Goal: Task Accomplishment & Management: Use online tool/utility

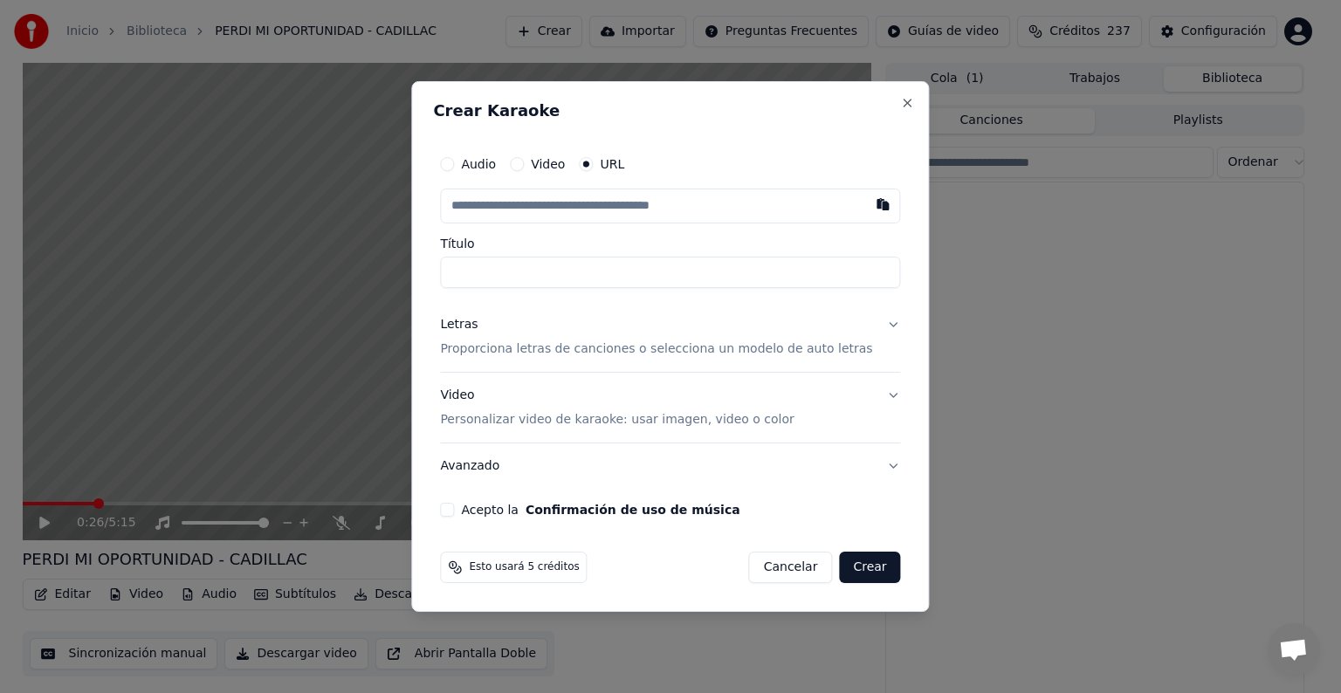
scroll to position [18600, 0]
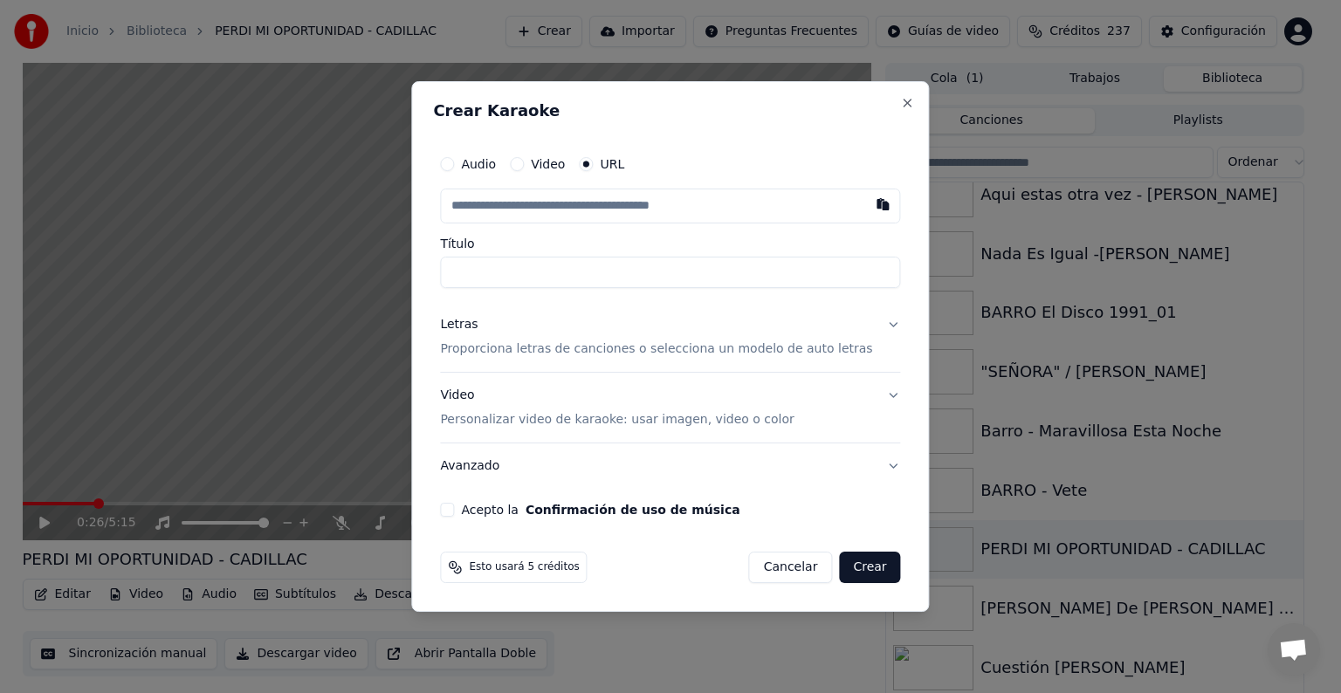
click at [866, 208] on button "button" at bounding box center [883, 204] width 35 height 31
type input "**********"
type button "url"
click at [478, 328] on div "Letras" at bounding box center [459, 324] width 38 height 17
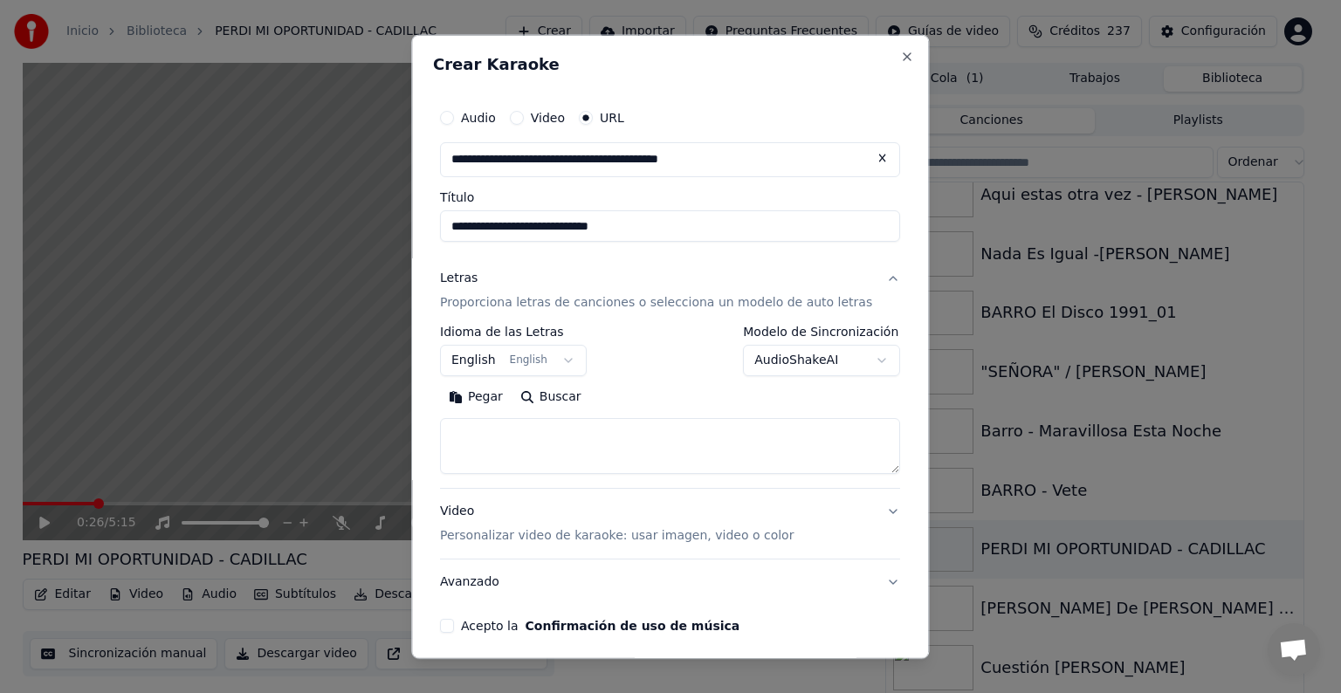
click at [501, 396] on button "Pegar" at bounding box center [476, 397] width 72 height 28
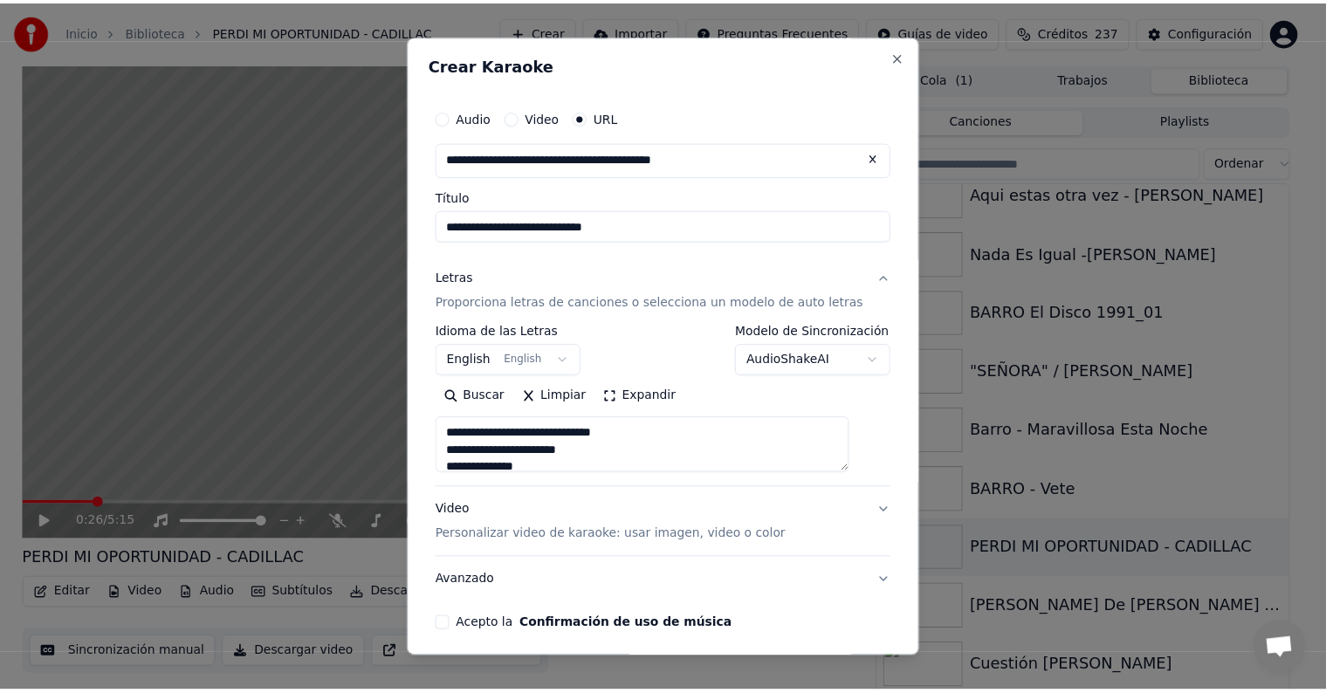
scroll to position [69, 0]
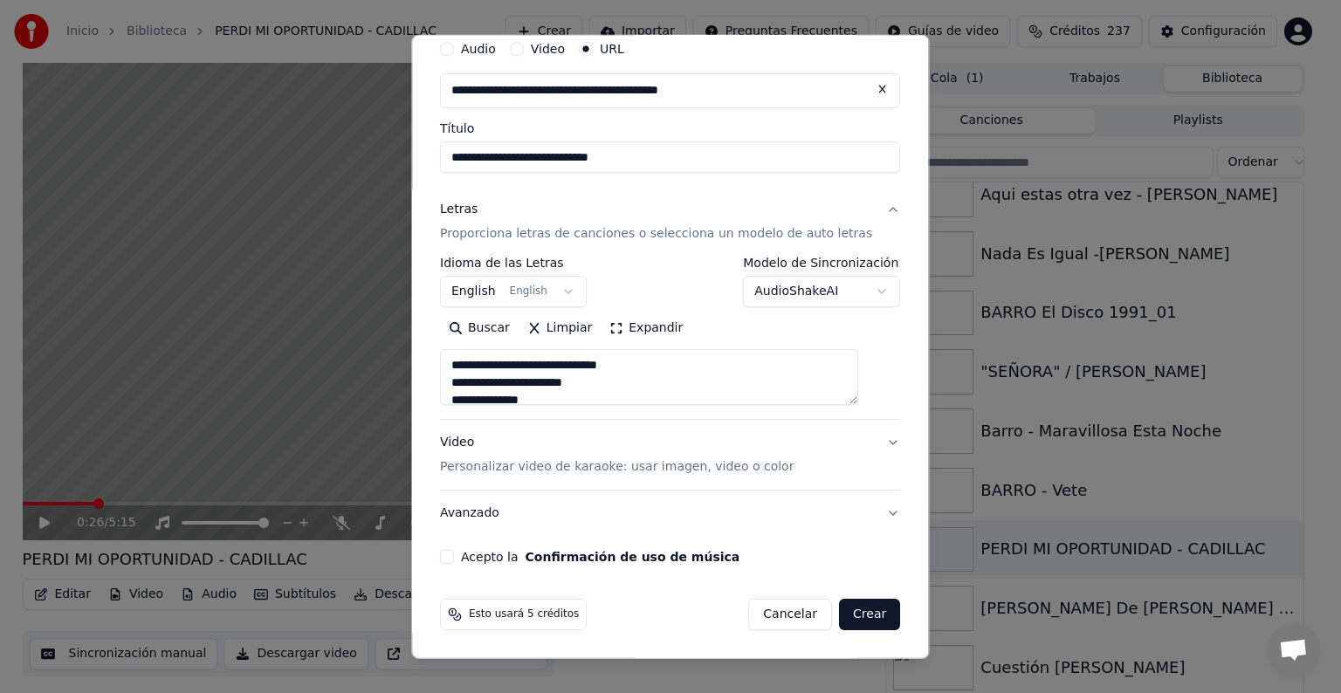
click at [454, 555] on button "Acepto la Confirmación de uso de música" at bounding box center [447, 557] width 14 height 14
click at [839, 620] on button "Crear" at bounding box center [869, 614] width 61 height 31
type textarea "**********"
select select "**"
type textarea "**********"
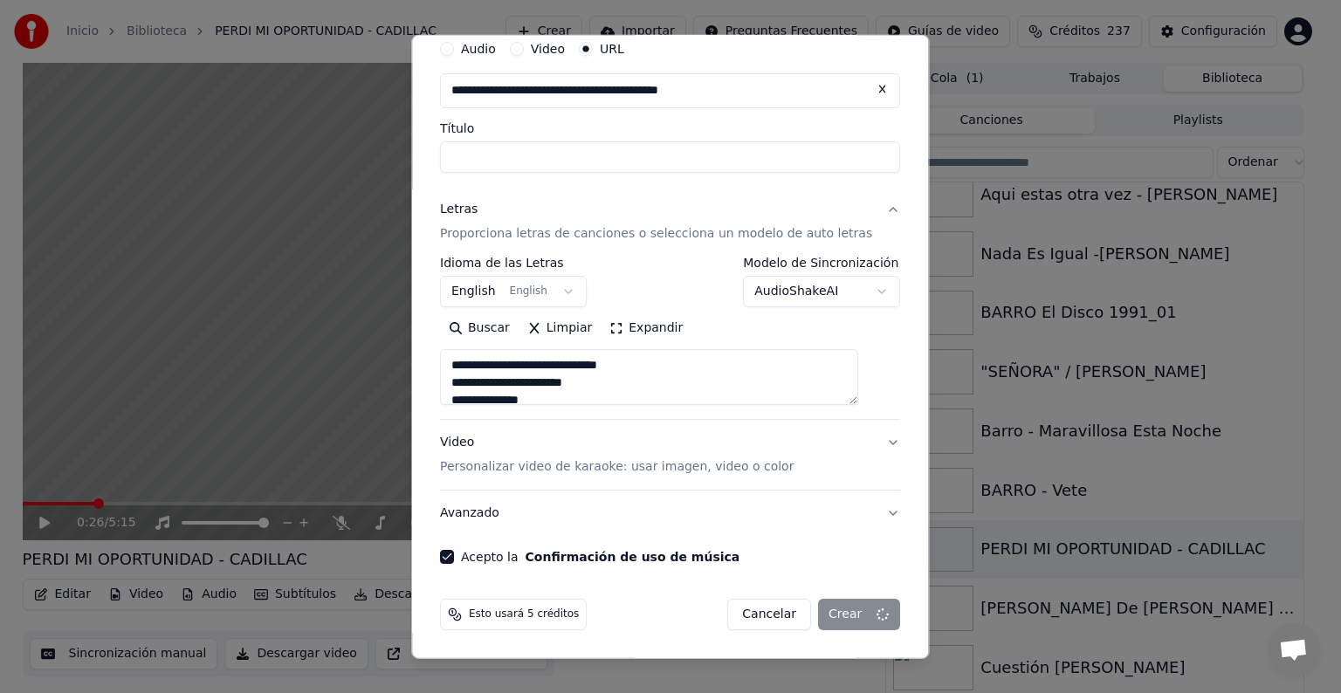
select select
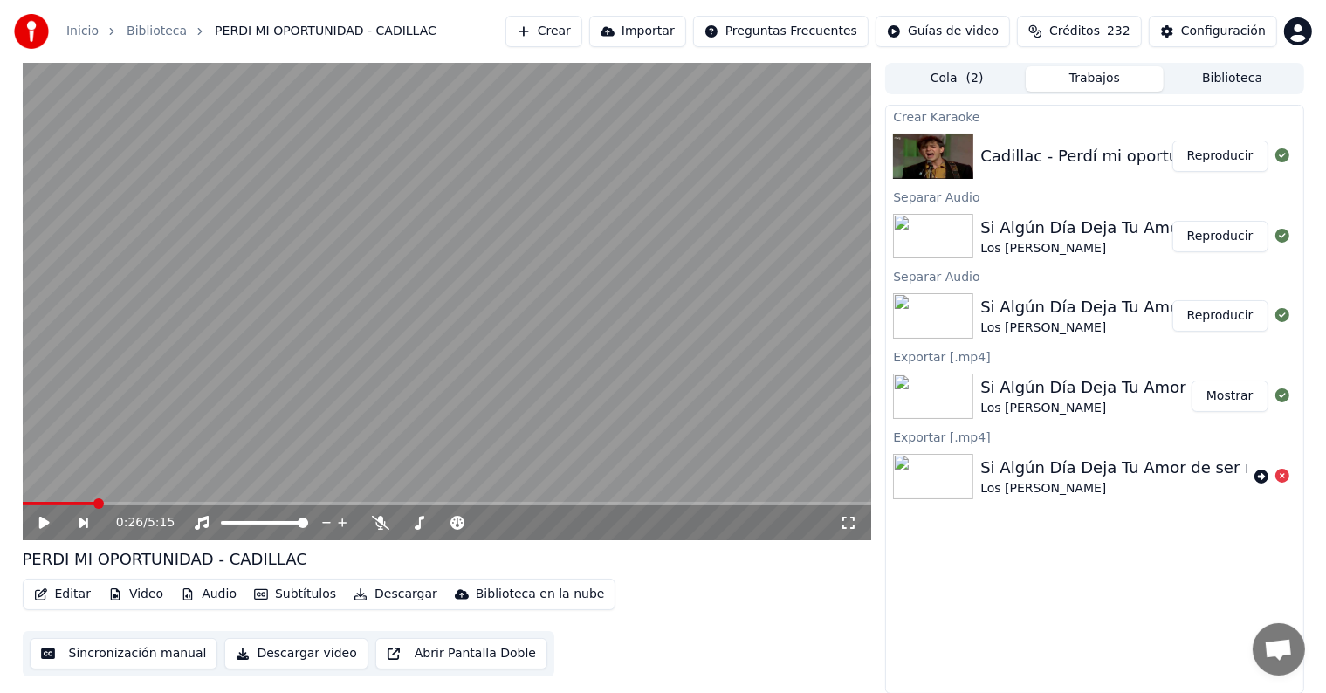
click at [49, 526] on icon at bounding box center [57, 523] width 40 height 14
click at [1228, 149] on button "Reproducir" at bounding box center [1221, 156] width 96 height 31
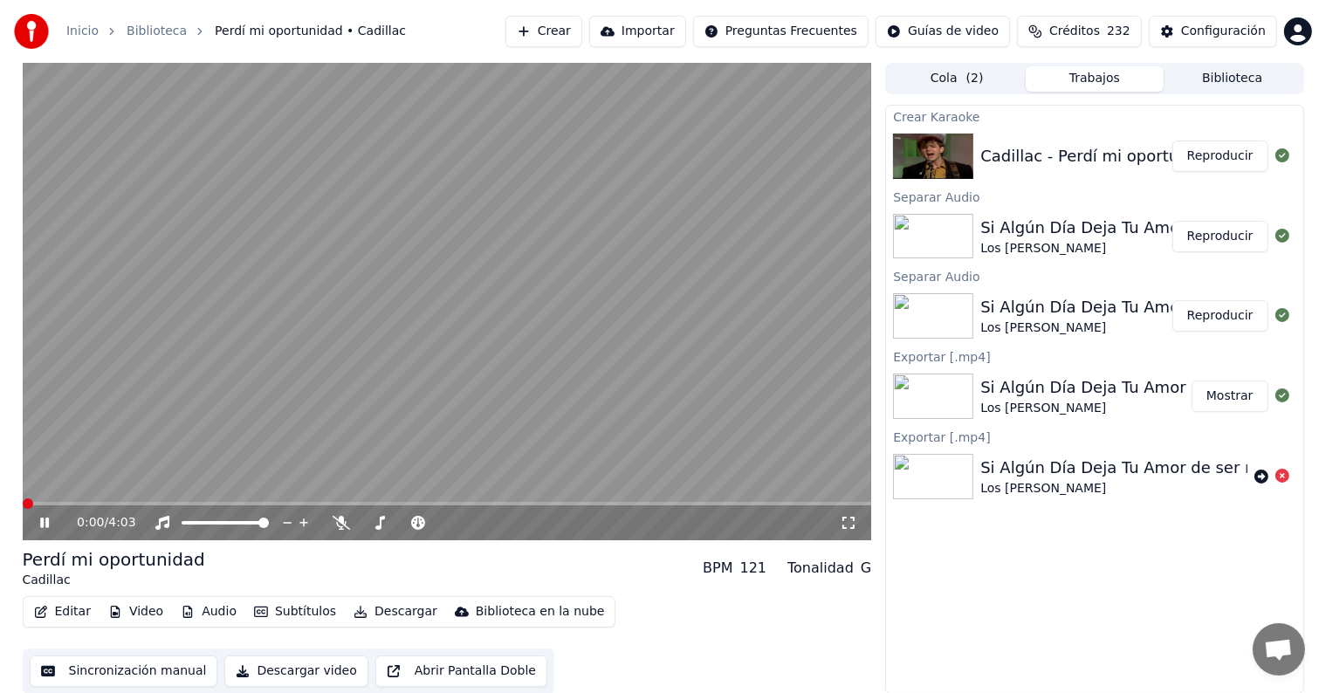
click at [59, 612] on button "Editar" at bounding box center [62, 612] width 71 height 24
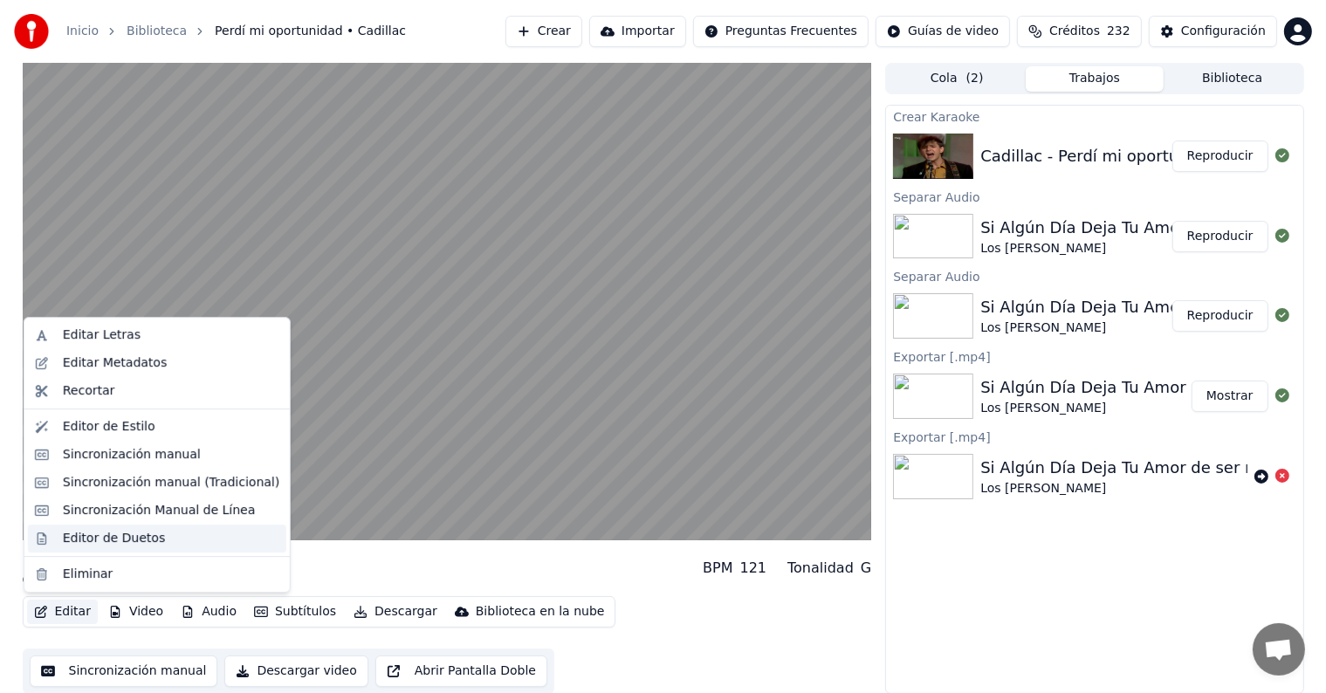
click at [54, 538] on div "Editor de Duetos" at bounding box center [157, 539] width 258 height 28
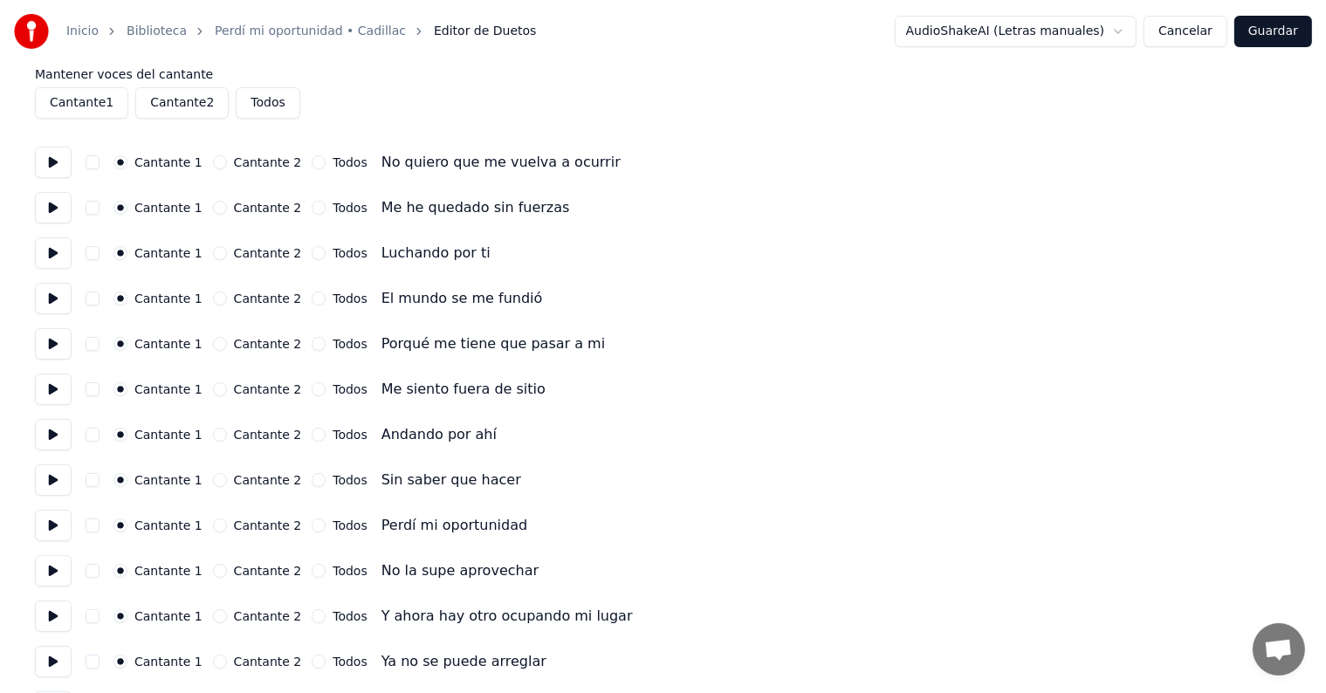
scroll to position [76, 0]
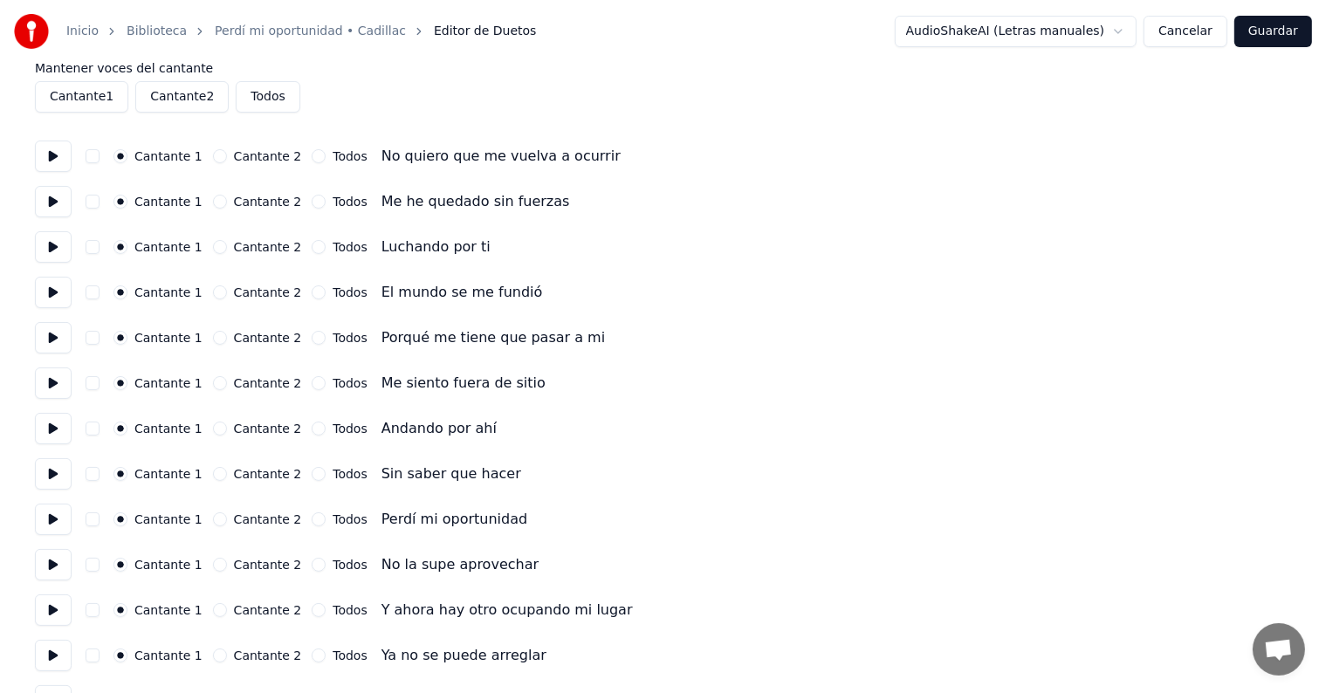
click at [48, 519] on button at bounding box center [53, 519] width 37 height 31
click at [61, 573] on button at bounding box center [53, 564] width 37 height 31
click at [56, 603] on button at bounding box center [53, 610] width 37 height 31
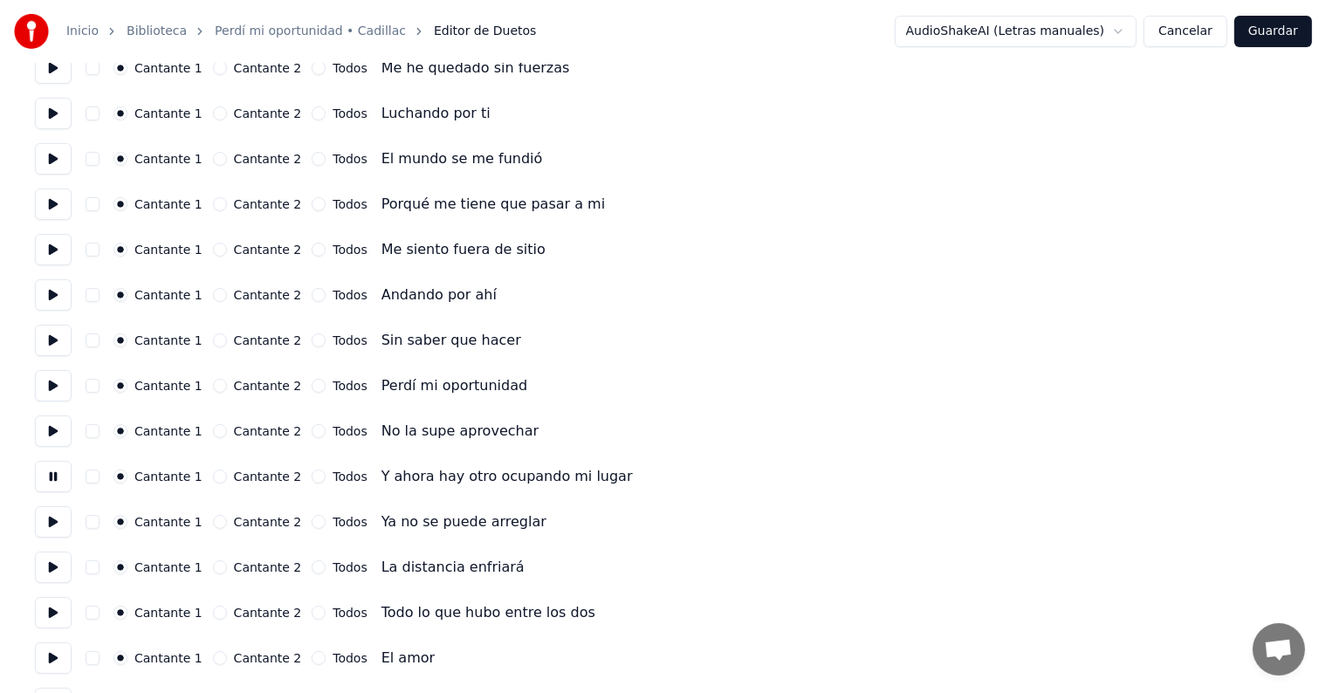
scroll to position [211, 0]
click at [55, 521] on button at bounding box center [53, 520] width 37 height 31
click at [50, 561] on button at bounding box center [53, 565] width 37 height 31
click at [45, 610] on button at bounding box center [53, 610] width 37 height 31
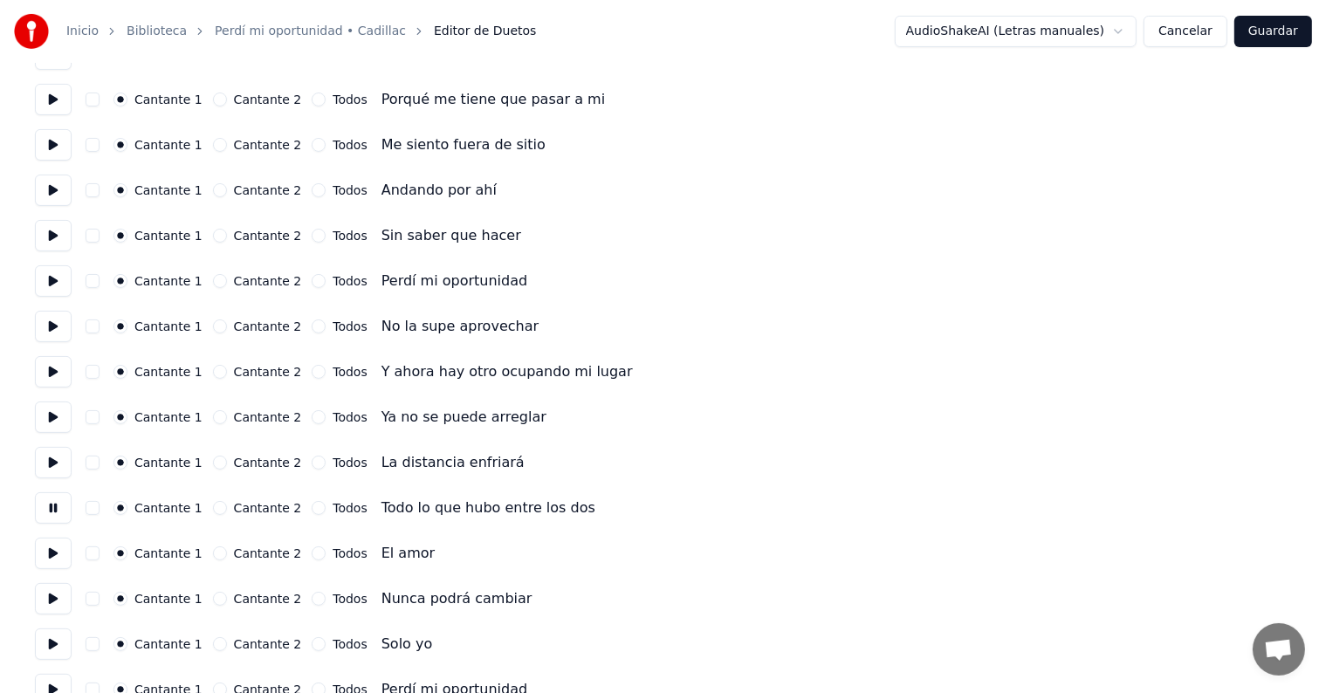
scroll to position [316, 0]
click at [58, 554] on button at bounding box center [53, 551] width 37 height 31
click at [98, 554] on button "button" at bounding box center [93, 552] width 14 height 14
click at [100, 598] on button "button" at bounding box center [93, 597] width 14 height 14
click at [49, 601] on button at bounding box center [53, 596] width 37 height 31
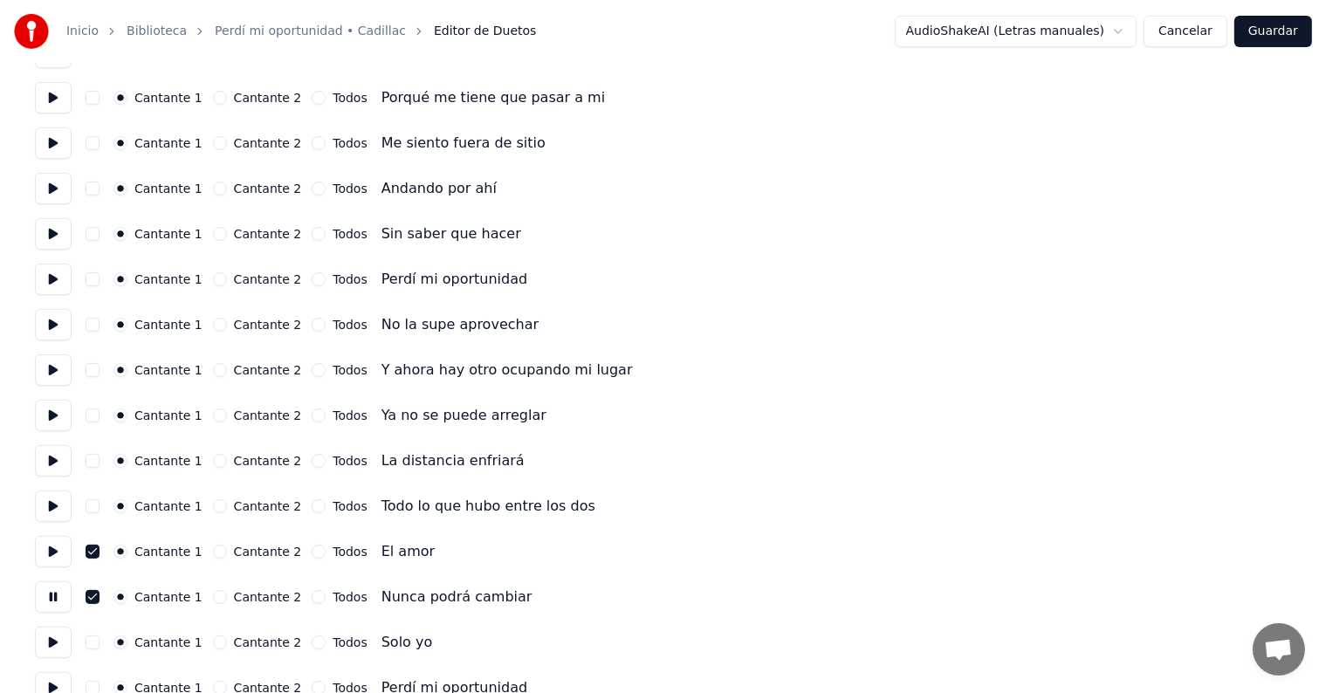
click at [100, 642] on button "button" at bounding box center [93, 643] width 14 height 14
click at [50, 643] on button at bounding box center [53, 642] width 37 height 31
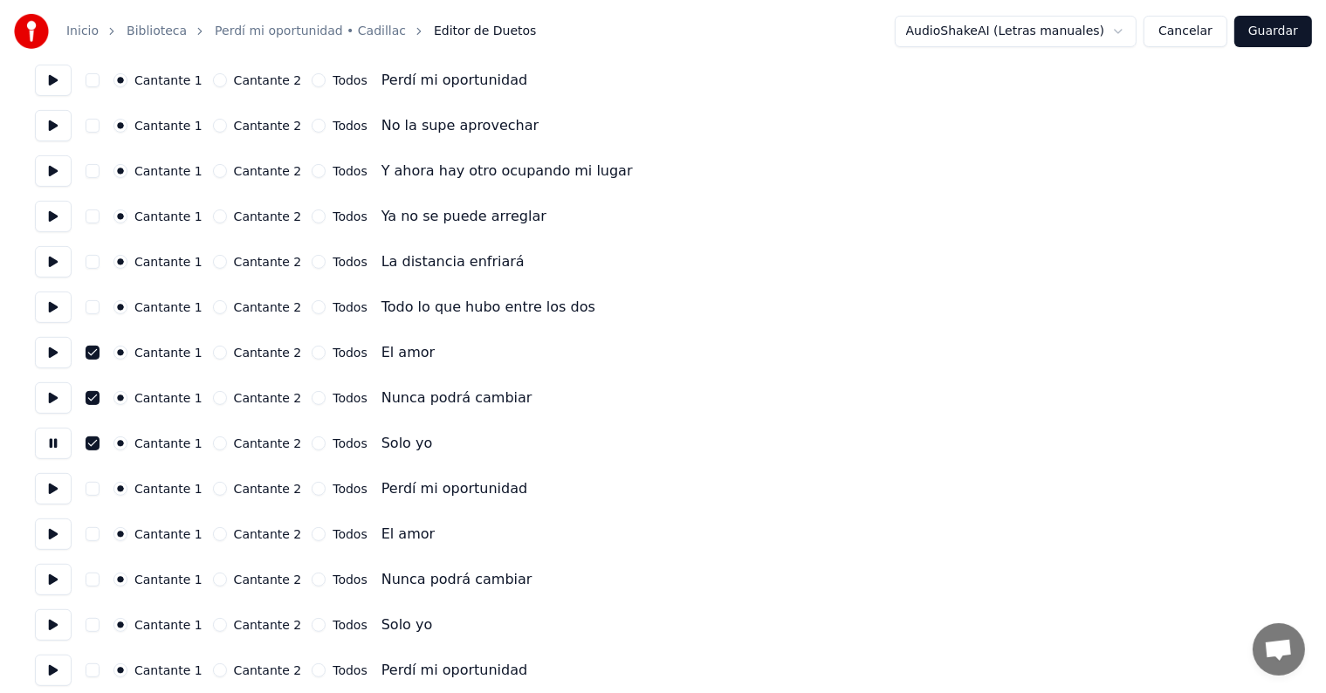
scroll to position [529, 0]
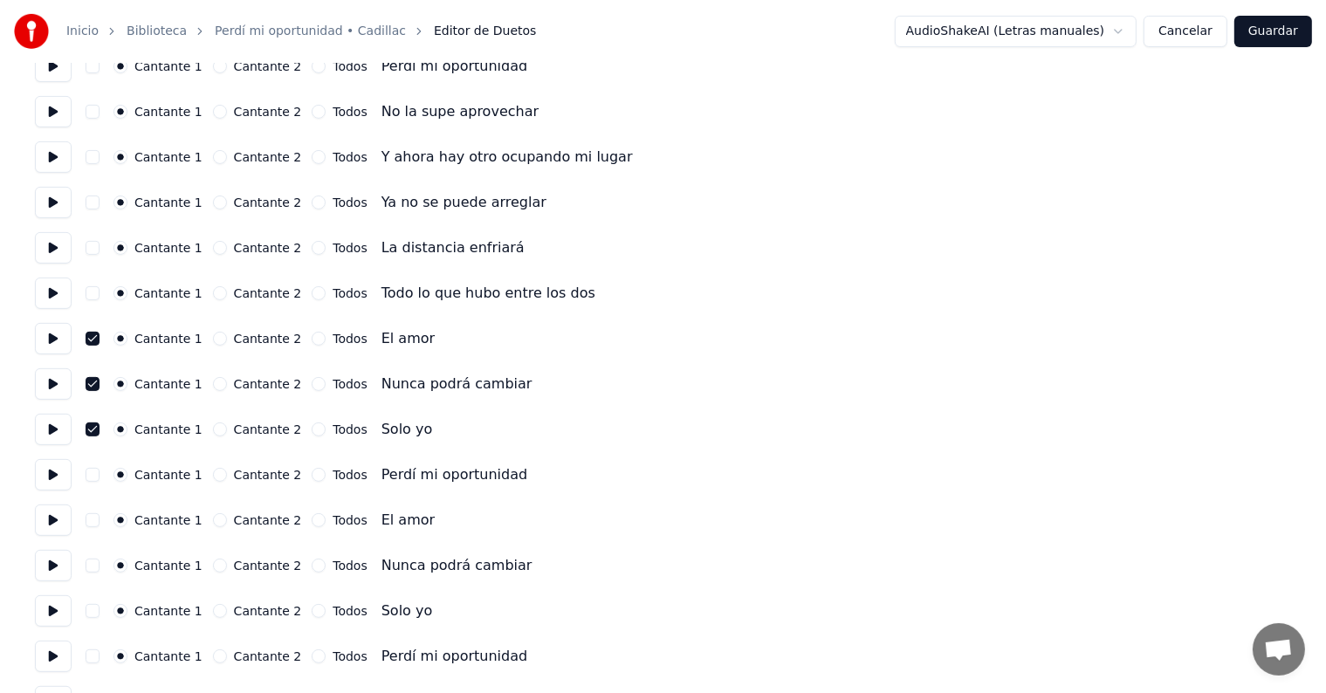
click at [100, 474] on button "button" at bounding box center [93, 475] width 14 height 14
click at [54, 482] on button at bounding box center [53, 474] width 37 height 31
click at [100, 519] on button "button" at bounding box center [93, 520] width 14 height 14
click at [58, 527] on button at bounding box center [53, 520] width 37 height 31
click at [100, 565] on button "button" at bounding box center [93, 566] width 14 height 14
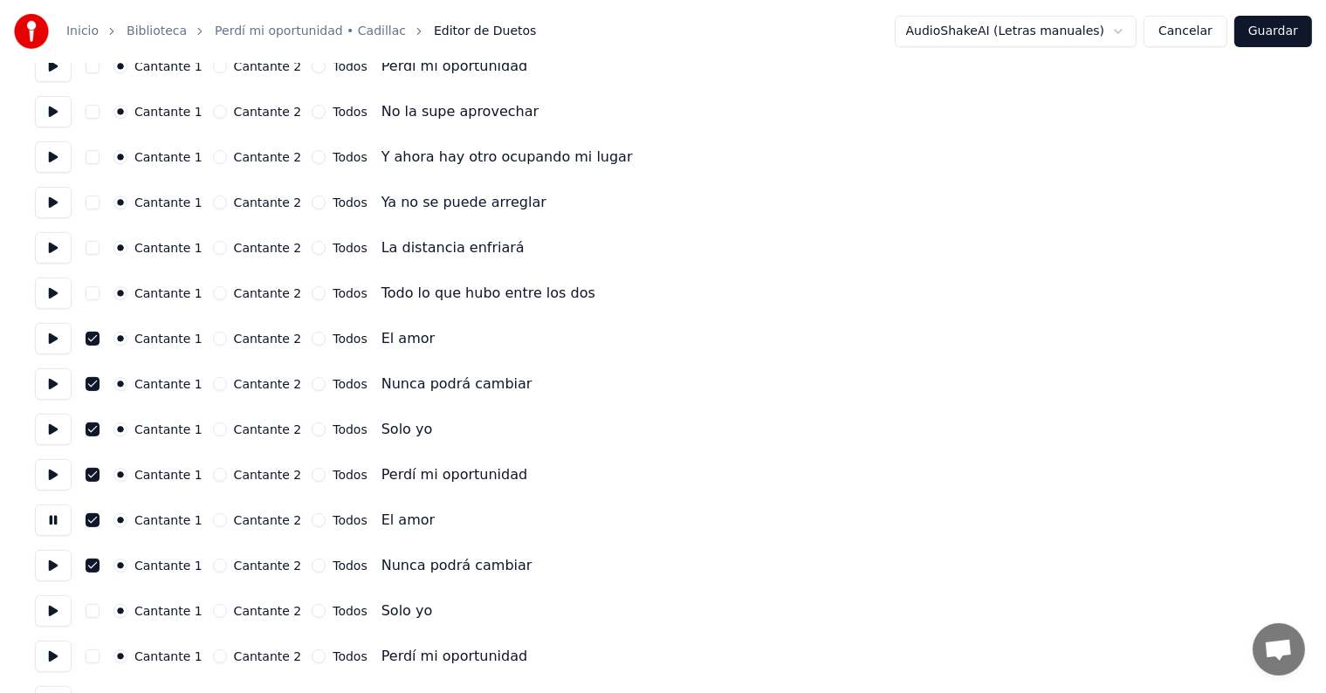
click at [61, 568] on button at bounding box center [53, 565] width 37 height 31
click at [99, 607] on button "button" at bounding box center [93, 611] width 14 height 14
click at [56, 611] on button at bounding box center [53, 610] width 37 height 31
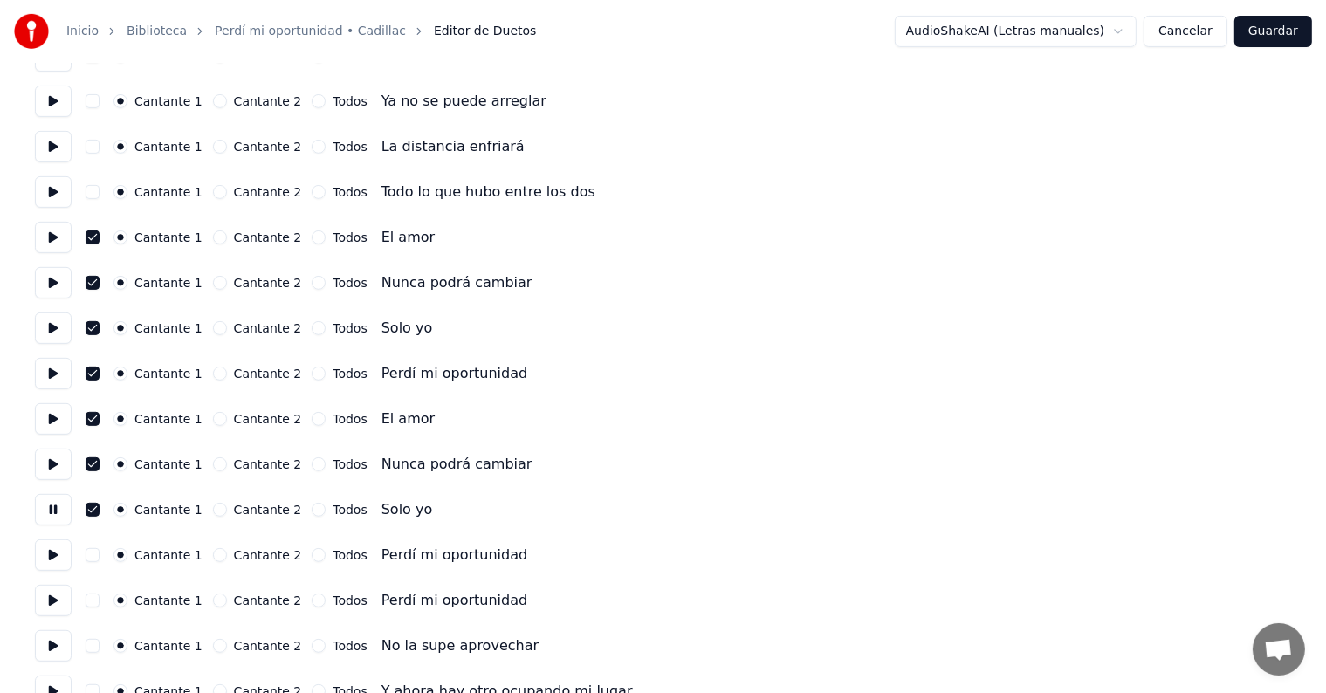
scroll to position [633, 0]
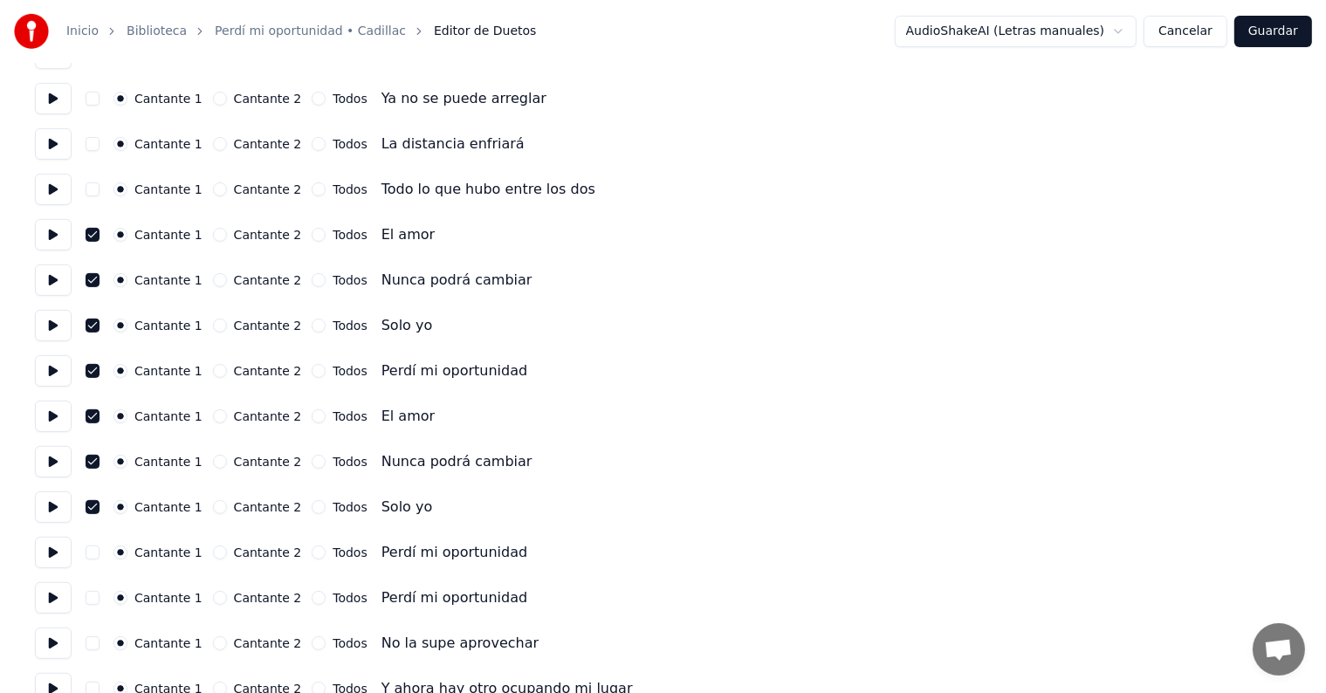
click at [93, 552] on button "button" at bounding box center [93, 553] width 14 height 14
click at [40, 558] on button at bounding box center [53, 552] width 37 height 31
click at [57, 603] on button at bounding box center [53, 597] width 37 height 31
click at [56, 555] on button at bounding box center [53, 552] width 37 height 31
click at [52, 599] on button at bounding box center [53, 597] width 37 height 31
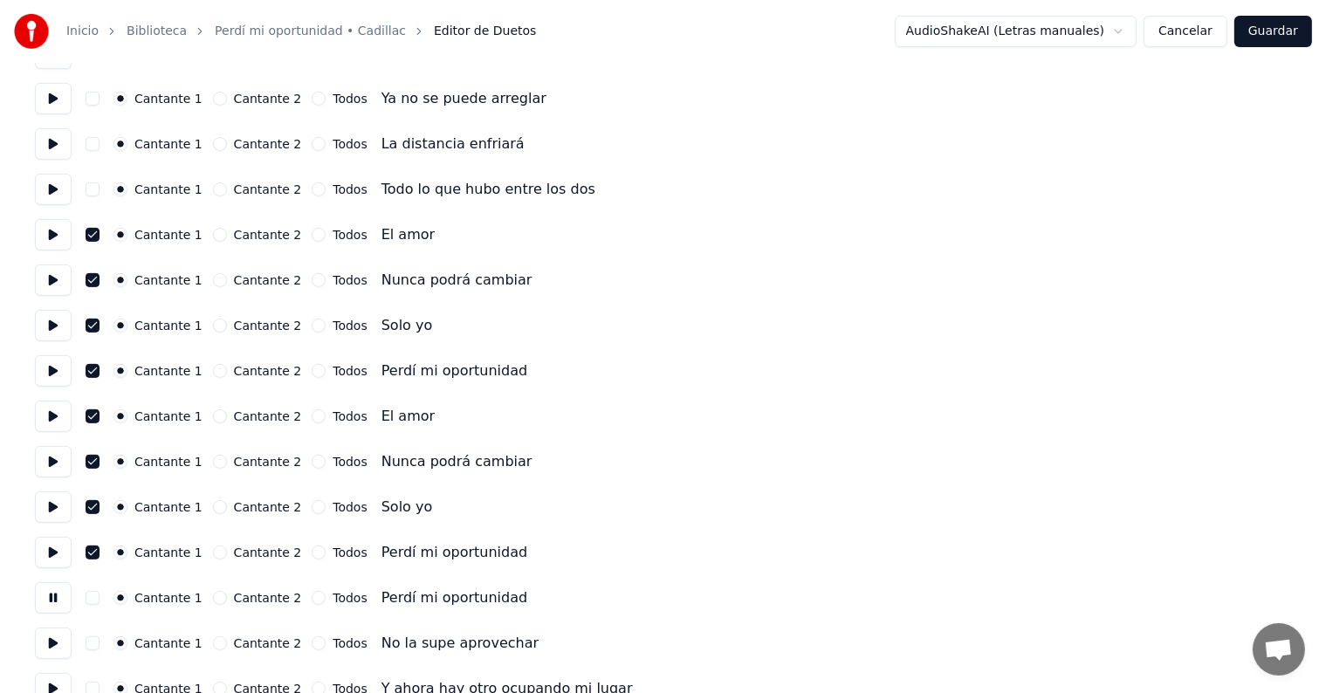
click at [58, 640] on button at bounding box center [53, 643] width 37 height 31
click at [55, 608] on button at bounding box center [53, 597] width 37 height 31
click at [50, 643] on button at bounding box center [53, 643] width 37 height 31
click at [100, 558] on button "button" at bounding box center [93, 553] width 14 height 14
click at [51, 561] on button at bounding box center [53, 552] width 37 height 31
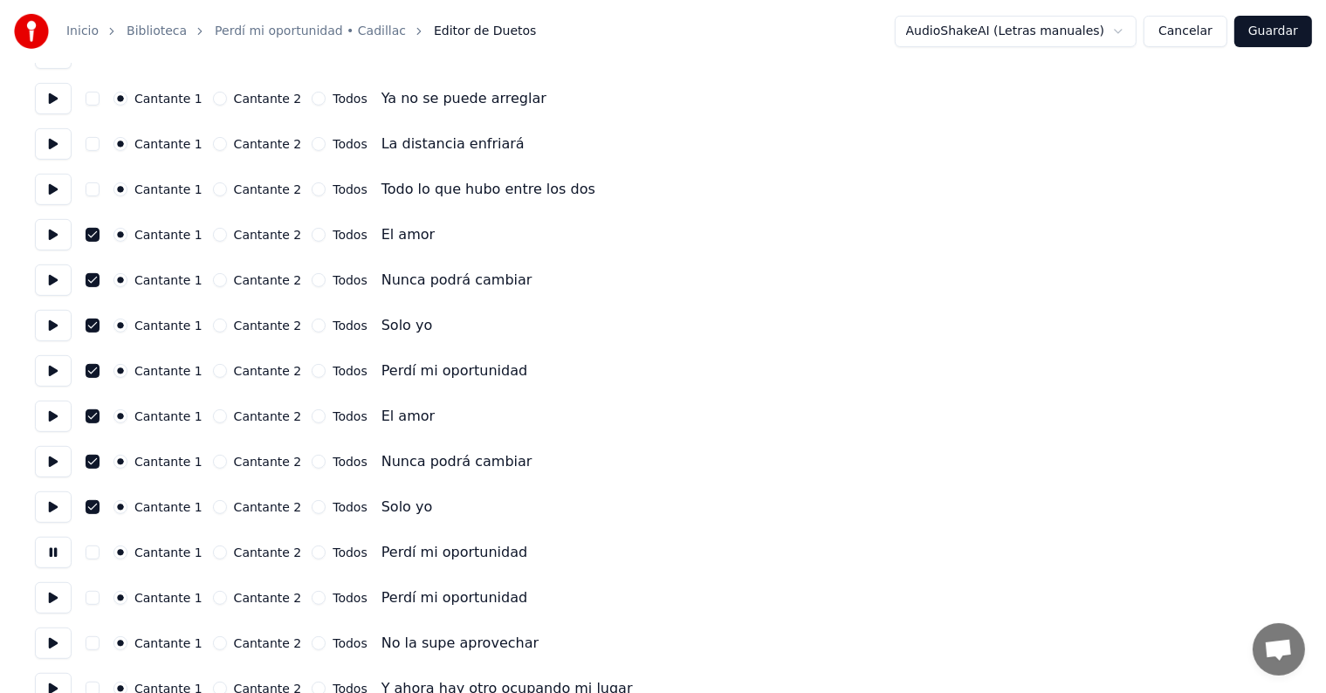
click at [52, 561] on button at bounding box center [53, 552] width 37 height 31
click at [52, 548] on button at bounding box center [53, 552] width 37 height 31
click at [54, 606] on button at bounding box center [53, 597] width 37 height 31
click at [54, 605] on button at bounding box center [53, 597] width 37 height 31
click at [1269, 32] on button "Guardar" at bounding box center [1274, 31] width 78 height 31
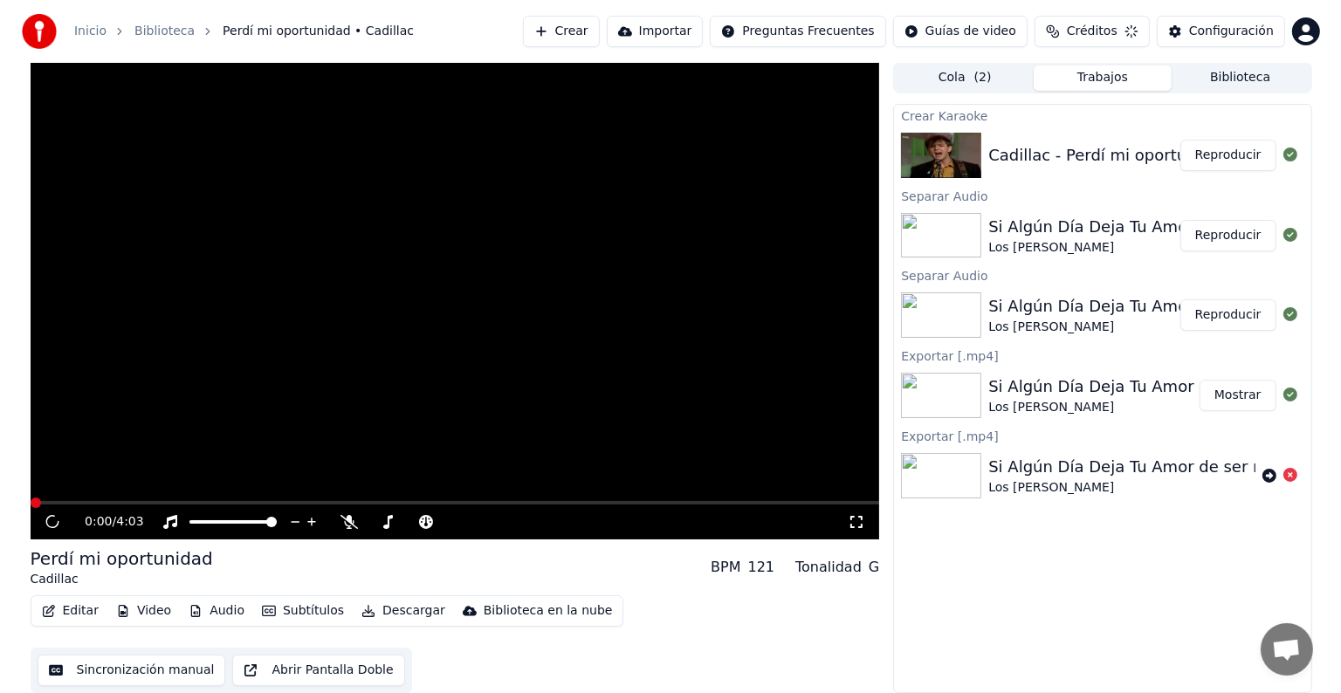
scroll to position [1, 0]
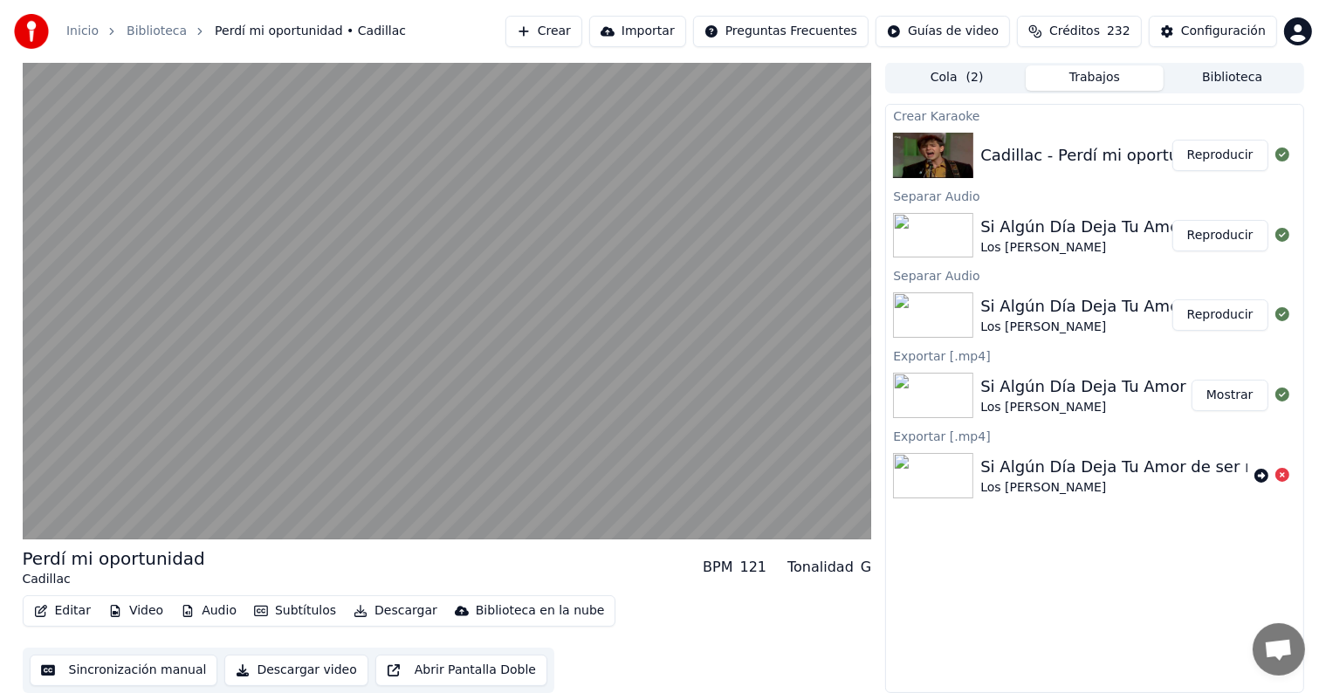
click at [109, 285] on video at bounding box center [448, 301] width 850 height 478
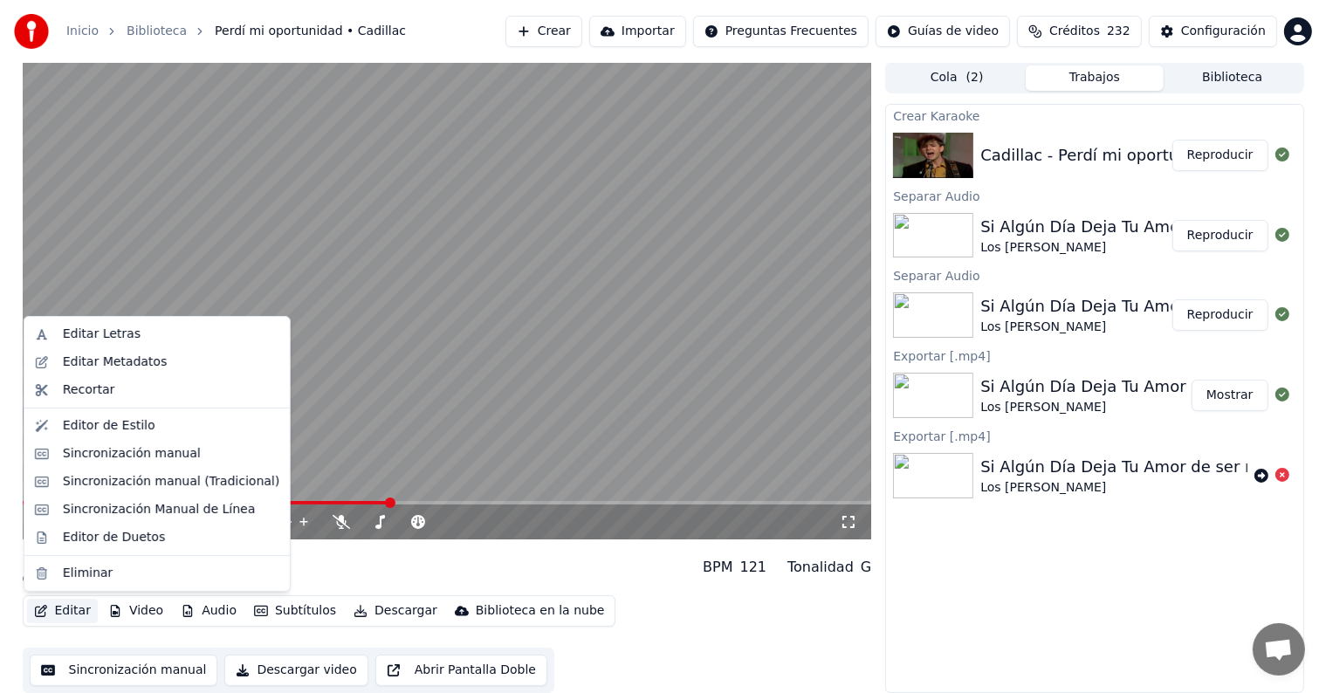
click at [62, 622] on button "Editar" at bounding box center [62, 611] width 71 height 24
click at [101, 339] on div "Editar Letras" at bounding box center [102, 334] width 78 height 17
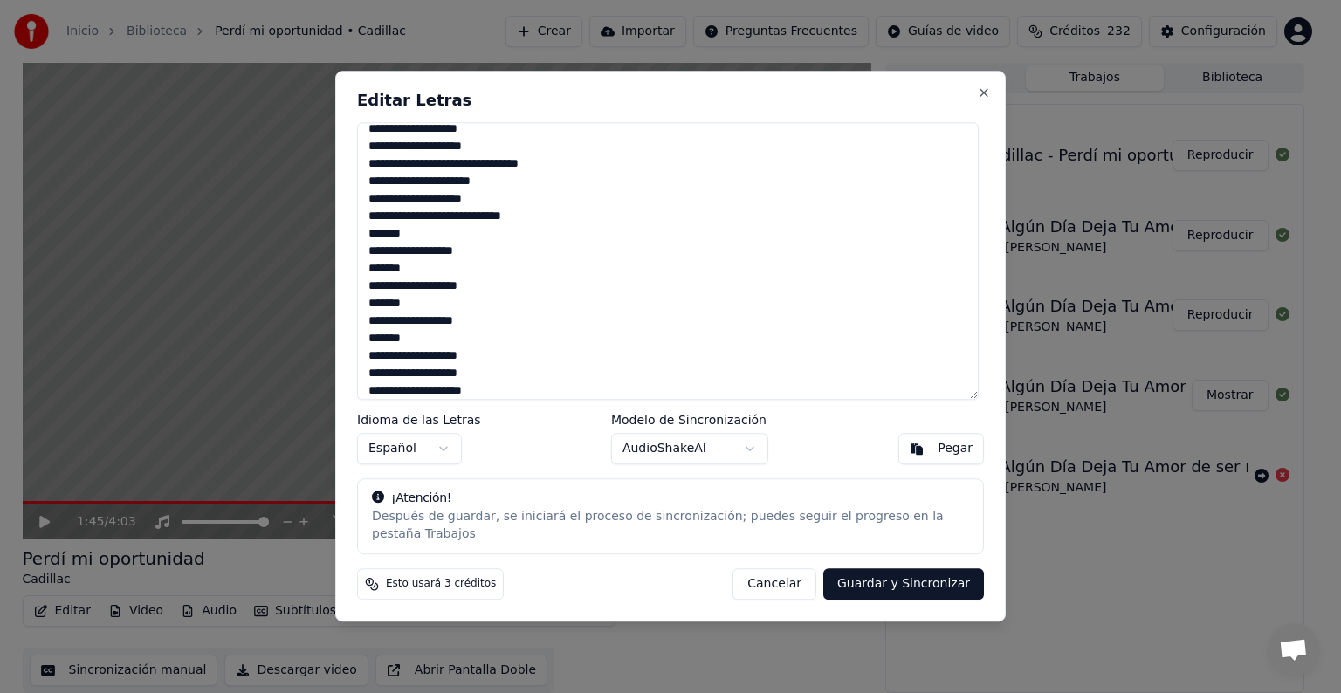
scroll to position [167, 0]
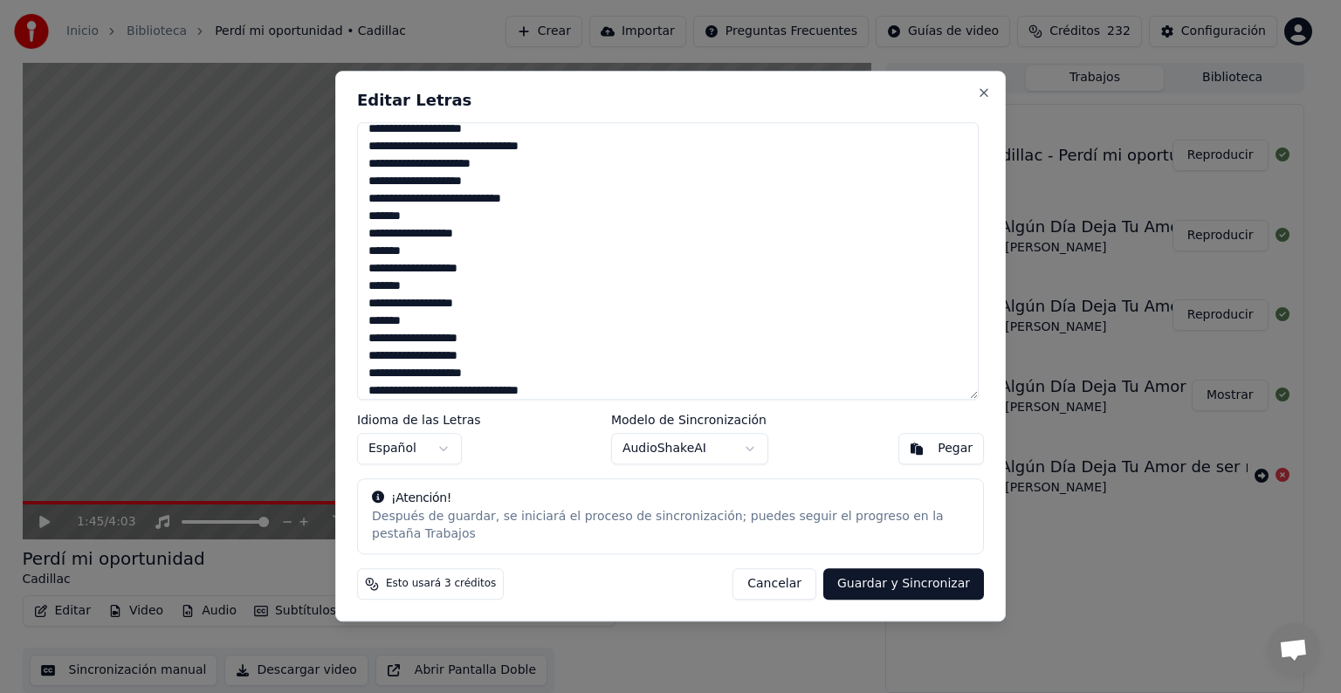
click at [794, 569] on button "Cancelar" at bounding box center [775, 584] width 84 height 31
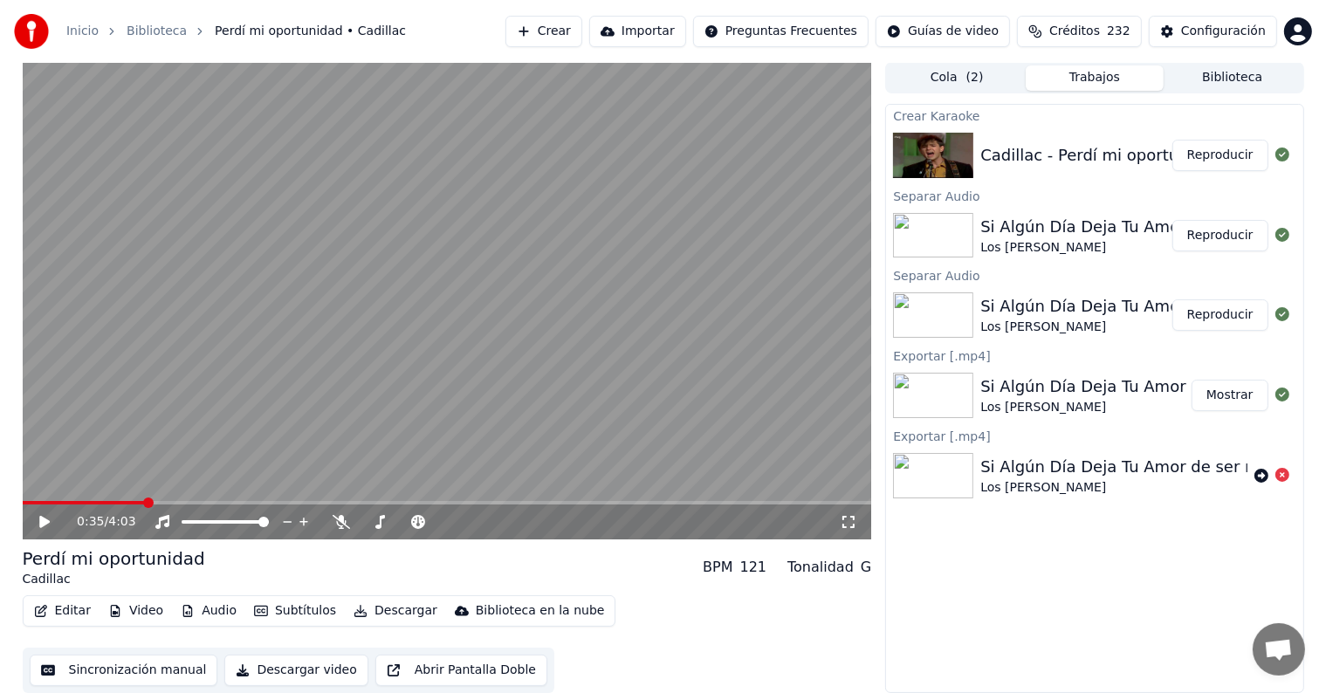
click at [44, 522] on icon at bounding box center [44, 522] width 10 height 12
click at [340, 528] on icon at bounding box center [341, 522] width 17 height 14
click at [59, 611] on button "Editar" at bounding box center [62, 611] width 71 height 24
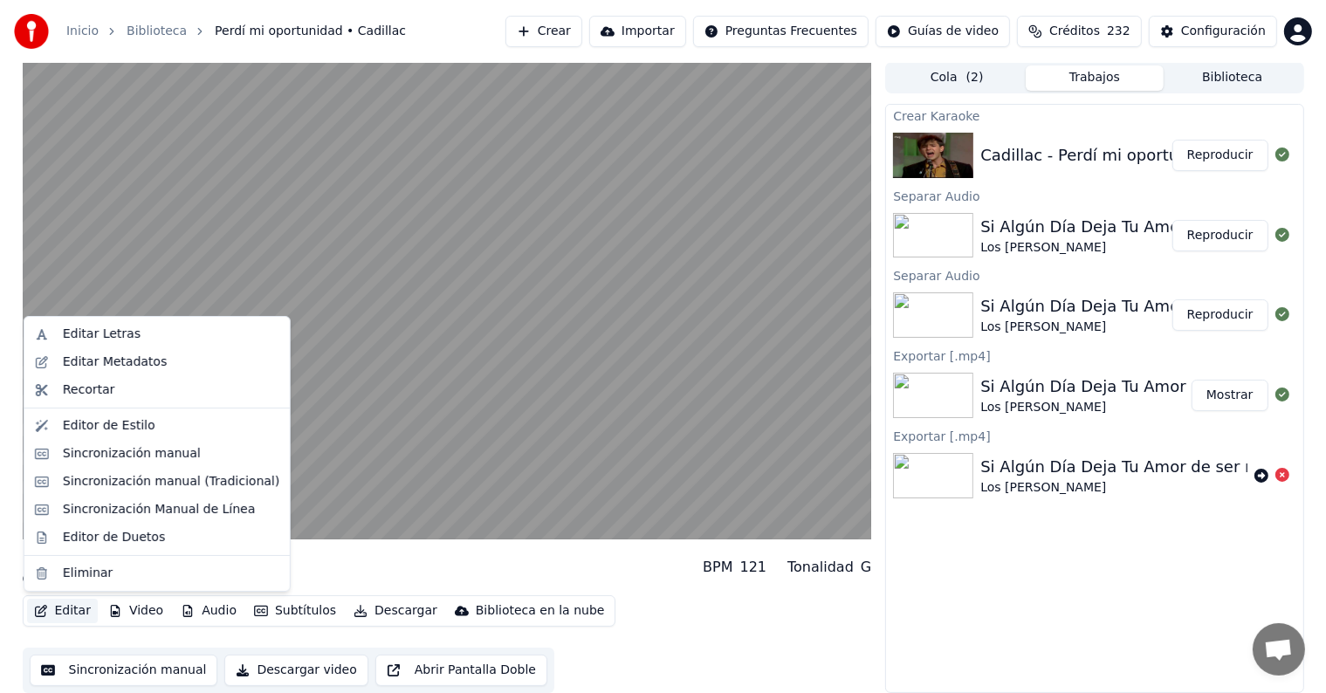
click at [334, 430] on video at bounding box center [448, 301] width 850 height 478
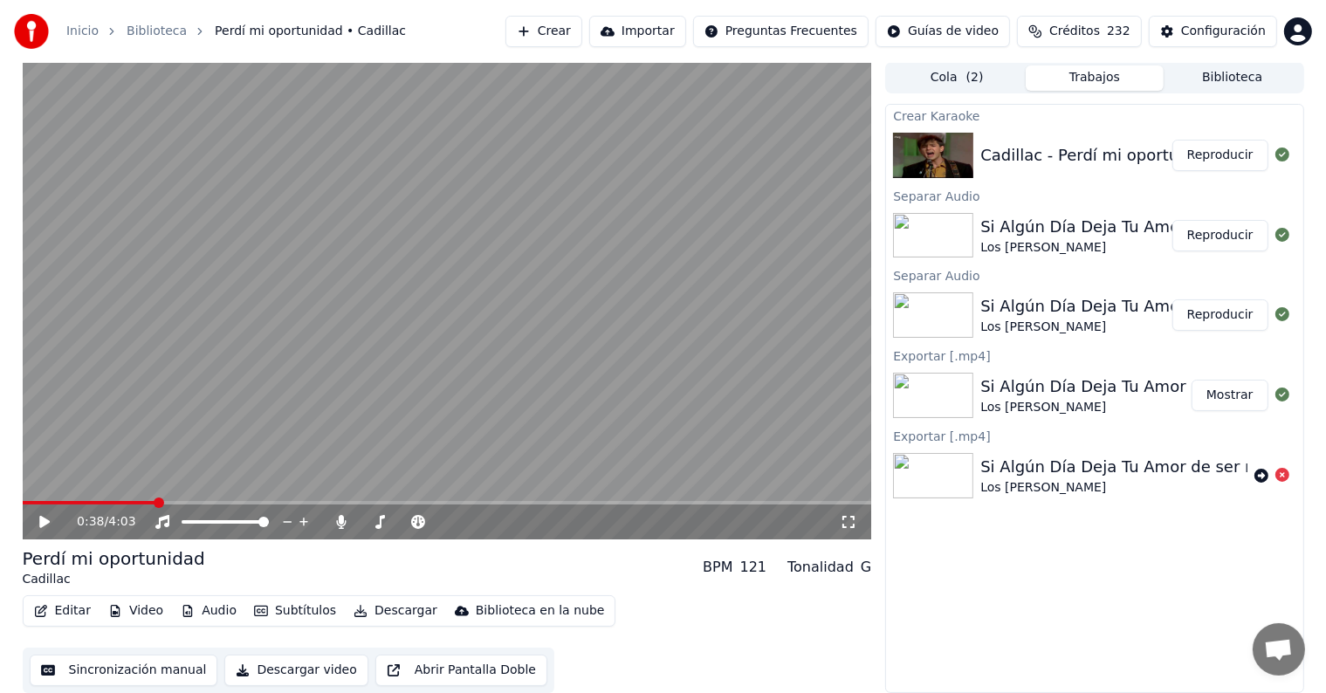
click at [51, 514] on div "0:38 / 4:03" at bounding box center [448, 521] width 836 height 17
click at [45, 529] on div "0:38 / 4:03" at bounding box center [448, 521] width 836 height 17
click at [42, 519] on icon at bounding box center [44, 522] width 10 height 12
click at [59, 609] on button "Editar" at bounding box center [62, 611] width 71 height 24
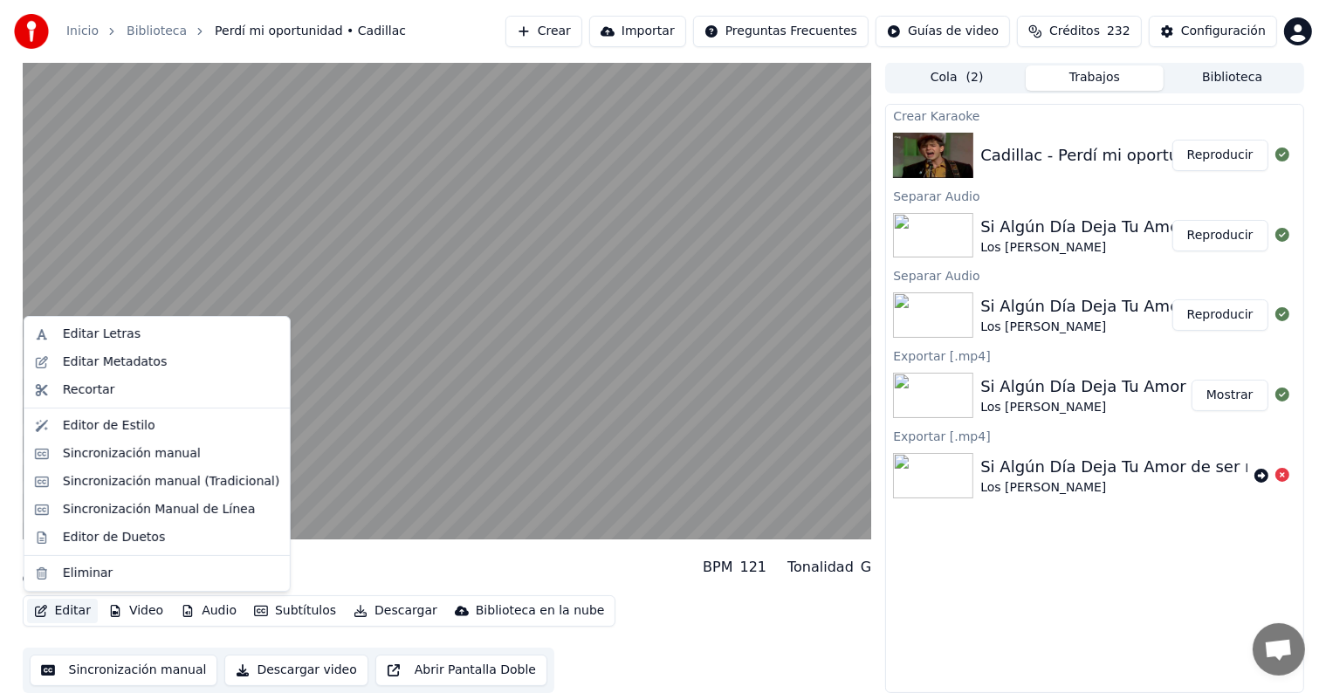
click at [70, 341] on div "Editar Letras" at bounding box center [102, 334] width 78 height 17
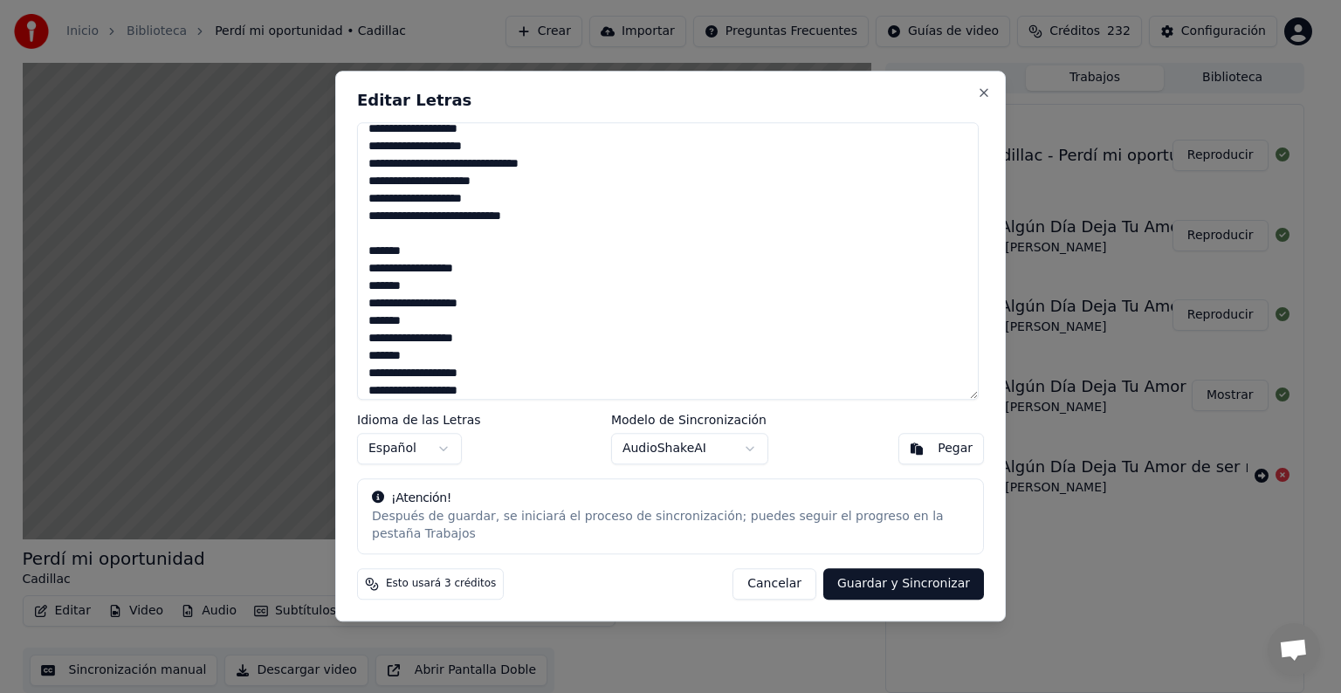
scroll to position [184, 0]
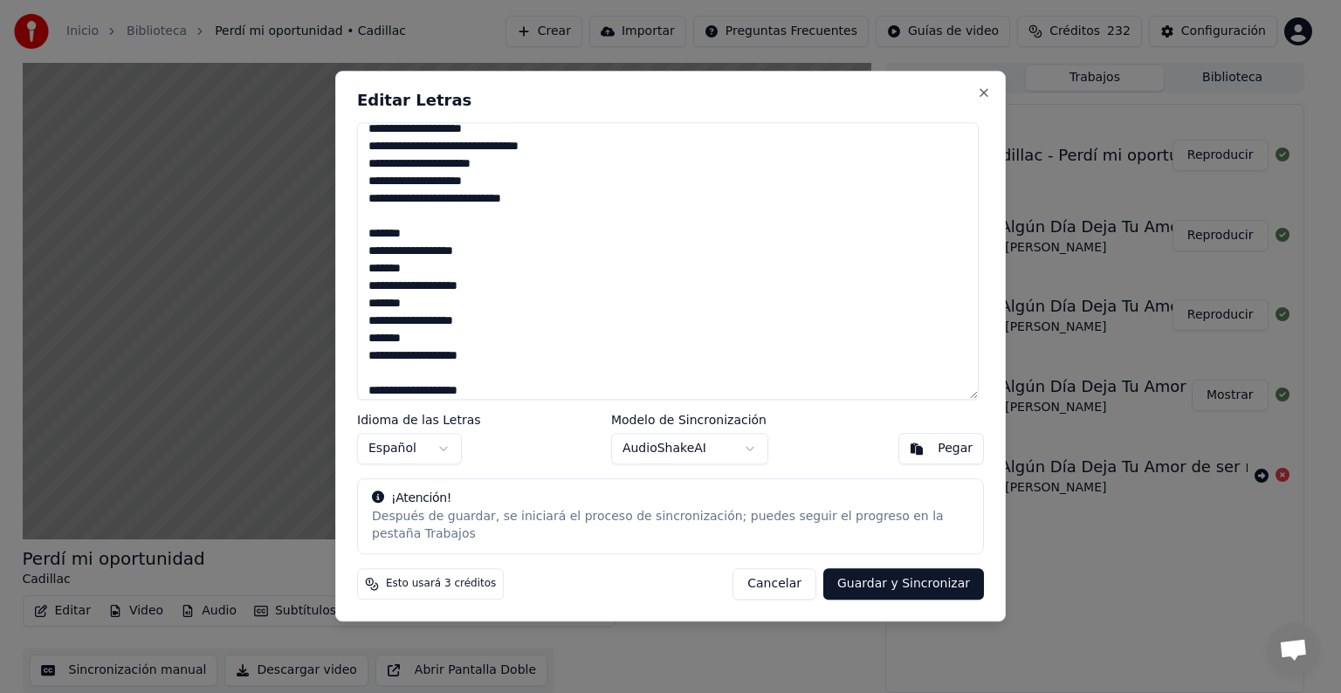
click at [781, 577] on button "Cancelar" at bounding box center [775, 584] width 84 height 31
type textarea "**********"
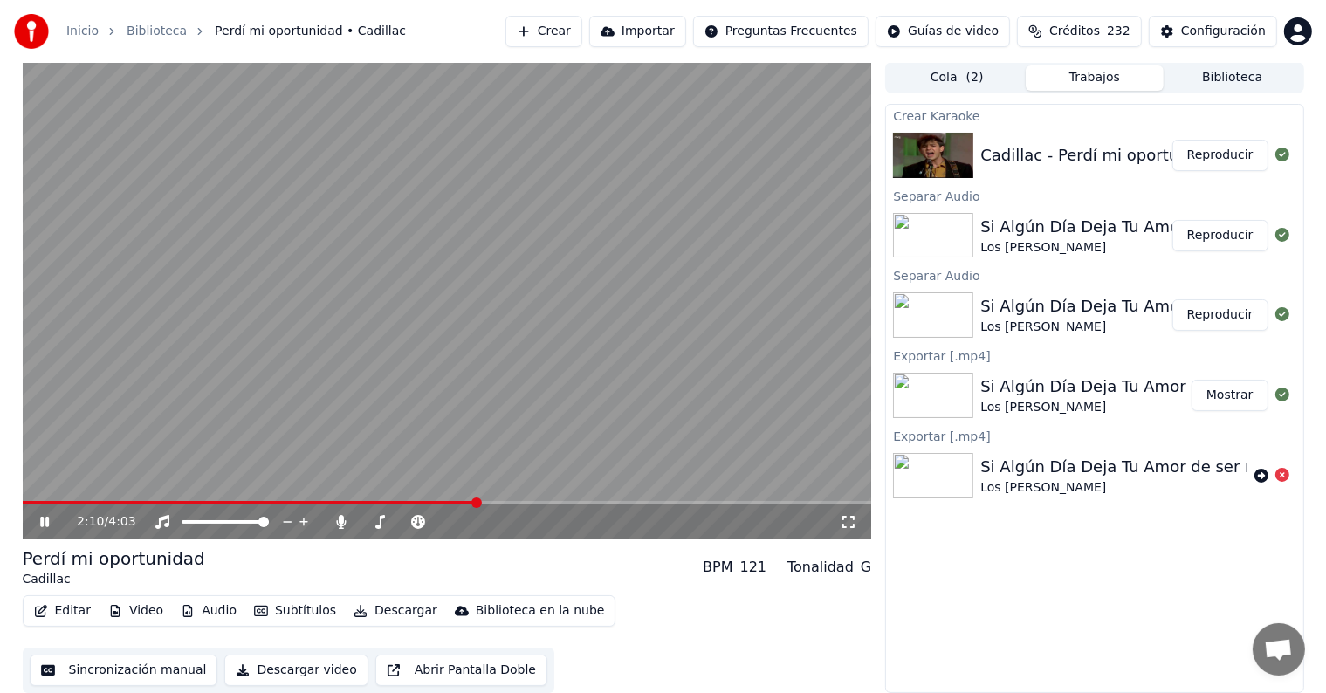
click at [297, 503] on span at bounding box center [250, 502] width 455 height 3
click at [352, 501] on span at bounding box center [448, 502] width 850 height 3
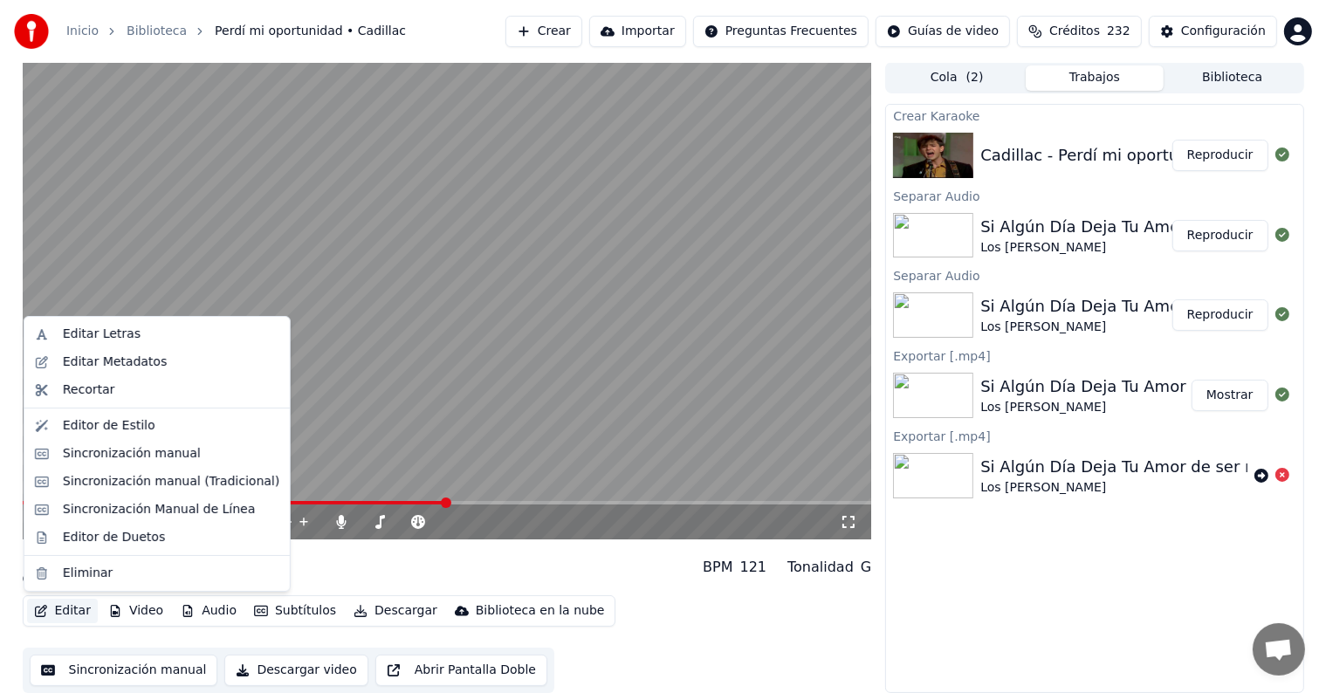
click at [67, 608] on button "Editar" at bounding box center [62, 611] width 71 height 24
click at [168, 336] on div "Editar Letras" at bounding box center [171, 334] width 217 height 17
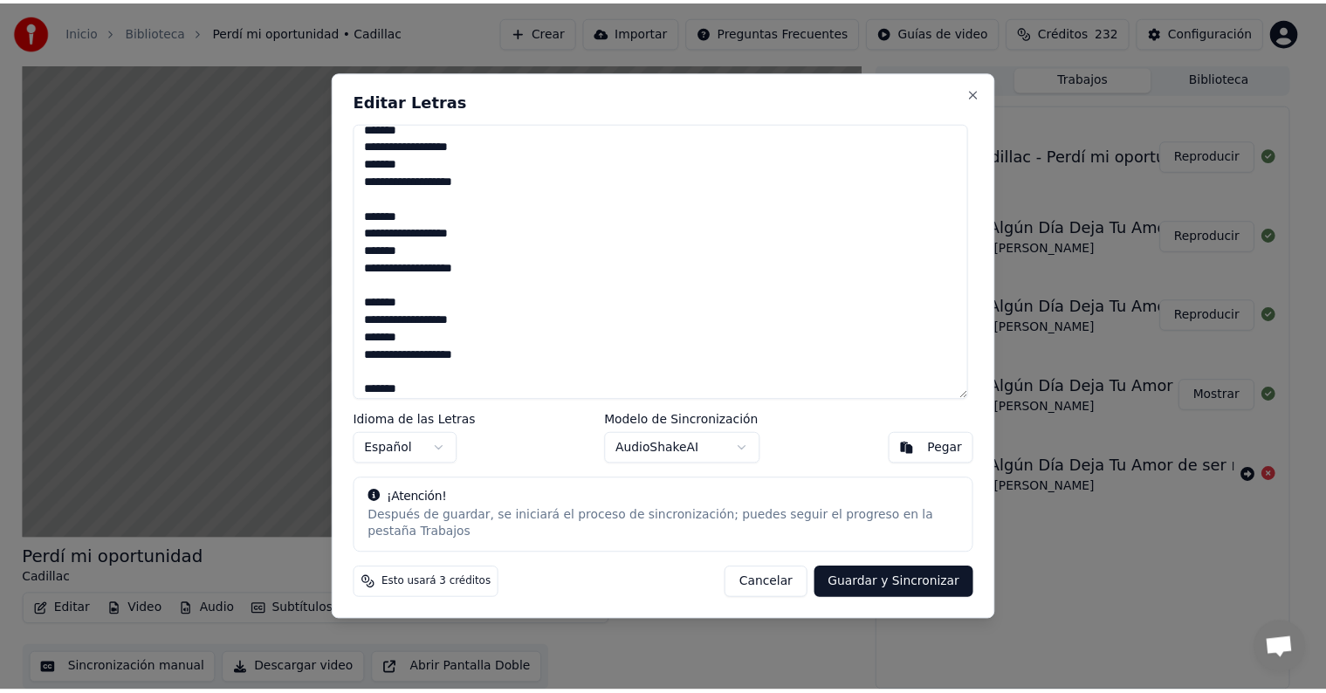
scroll to position [691, 0]
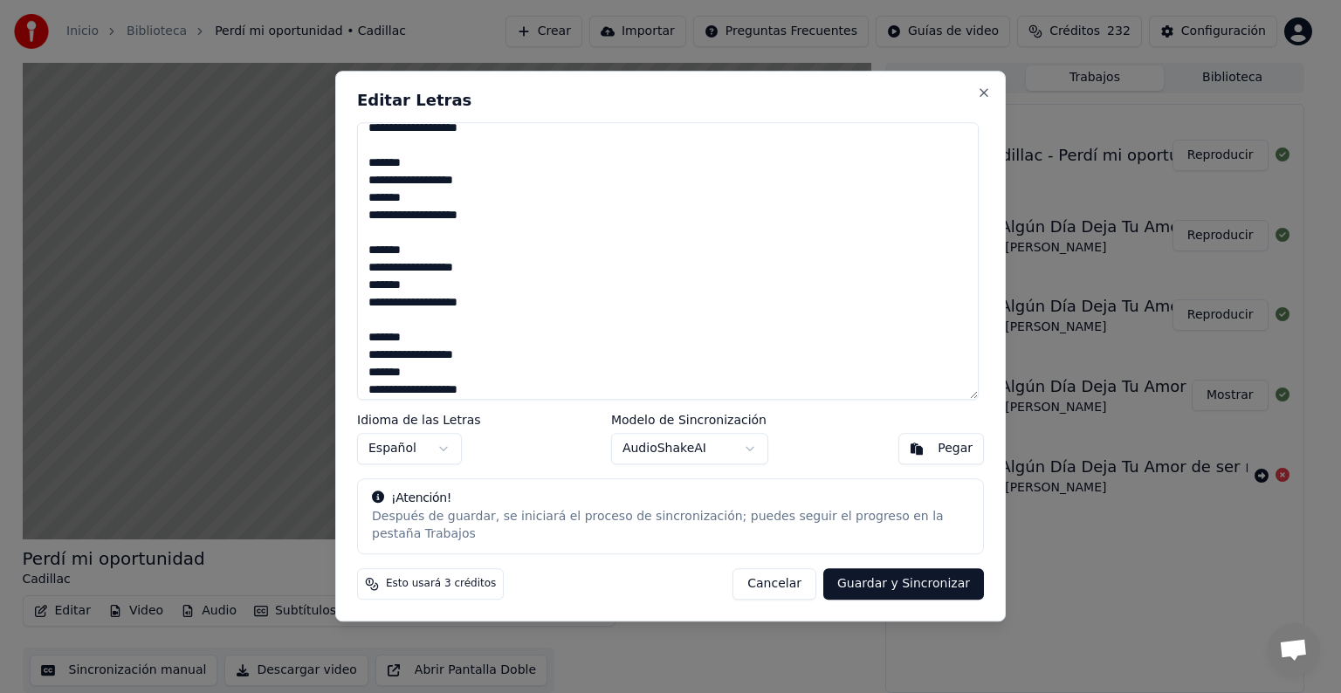
type textarea "**********"
click at [886, 579] on button "Guardar y Sincronizar" at bounding box center [903, 584] width 161 height 31
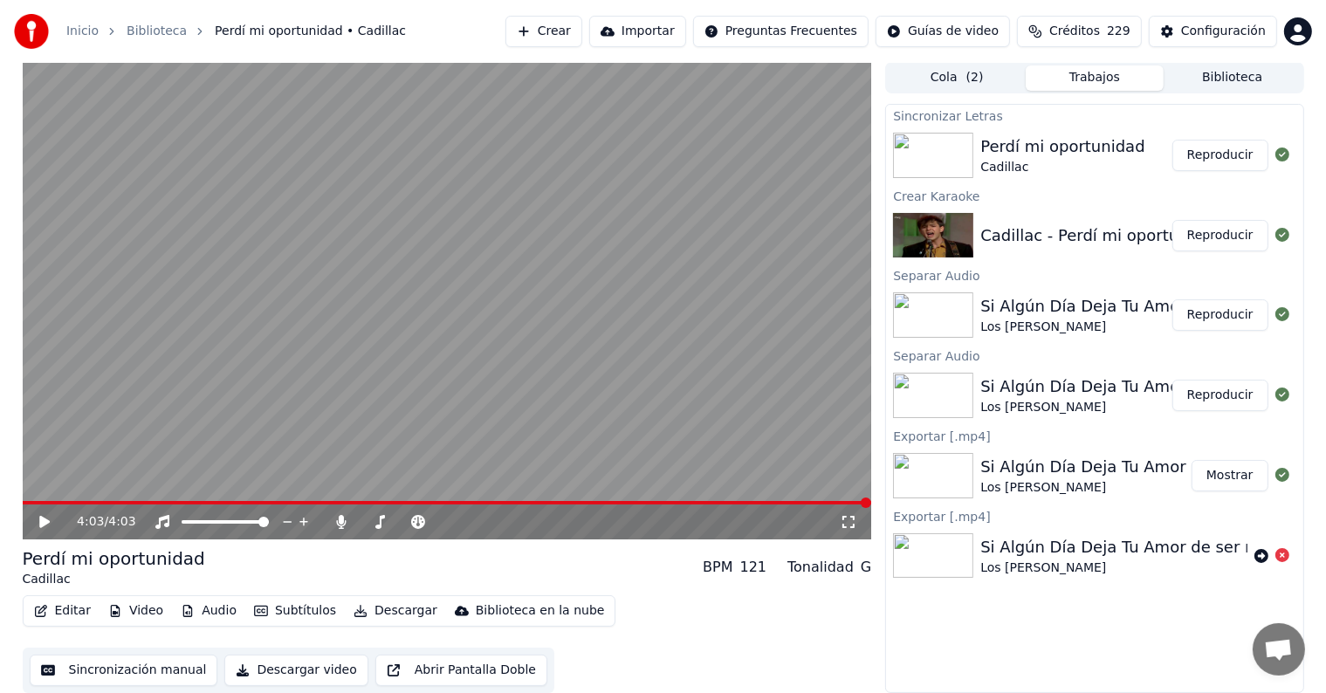
click at [38, 519] on icon at bounding box center [57, 522] width 41 height 14
click at [224, 502] on span at bounding box center [448, 502] width 850 height 3
click at [272, 502] on span at bounding box center [448, 502] width 850 height 3
click at [313, 502] on span at bounding box center [448, 502] width 850 height 3
click at [354, 506] on div "1:23 / 4:03" at bounding box center [448, 522] width 850 height 35
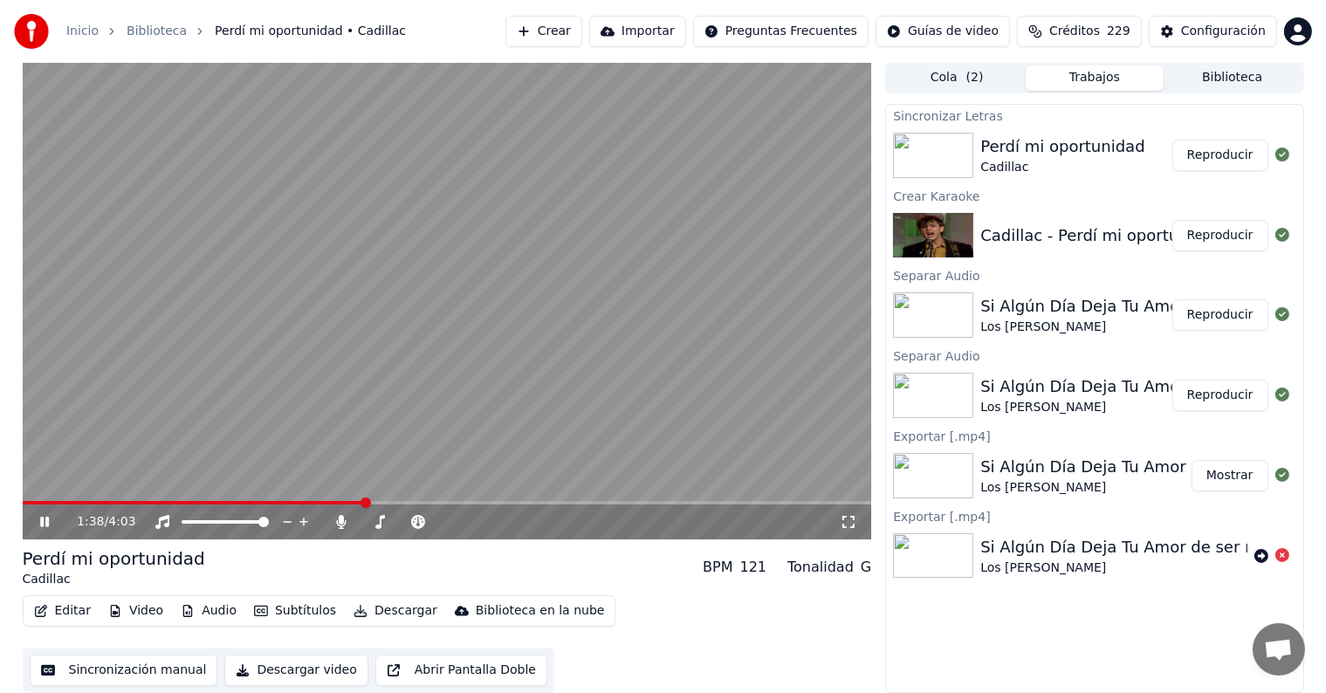
click at [363, 502] on span at bounding box center [448, 502] width 850 height 3
click at [57, 616] on button "Editar" at bounding box center [62, 611] width 71 height 24
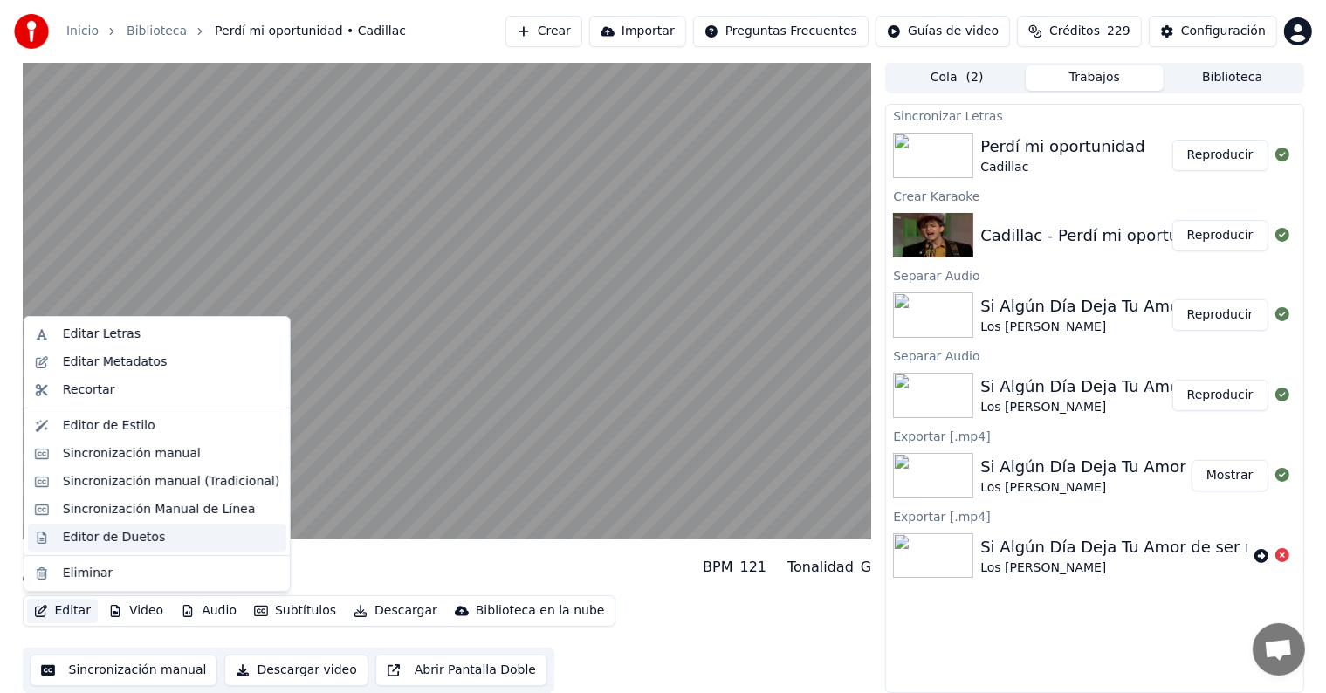
click at [59, 536] on div "Editor de Duetos" at bounding box center [157, 538] width 258 height 28
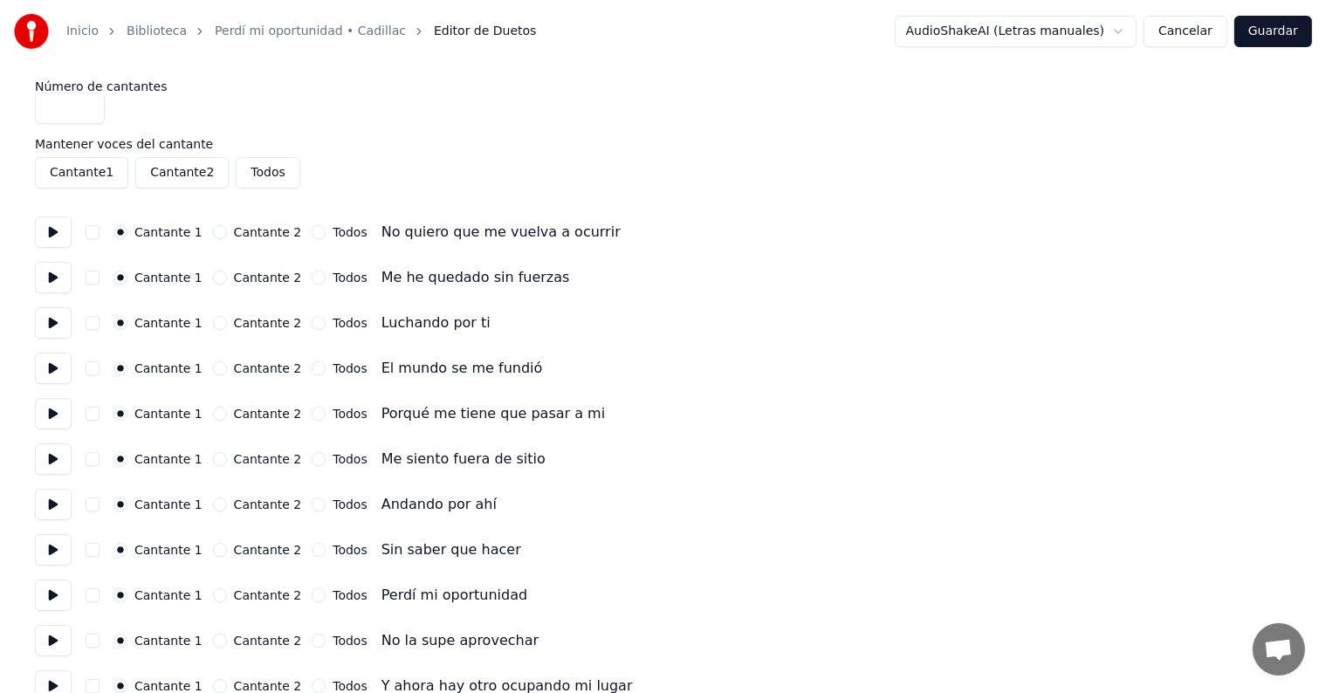
click at [943, 587] on div "Cantante 1 Cantante 2 Todos Perdí mi oportunidad" at bounding box center [663, 595] width 1256 height 31
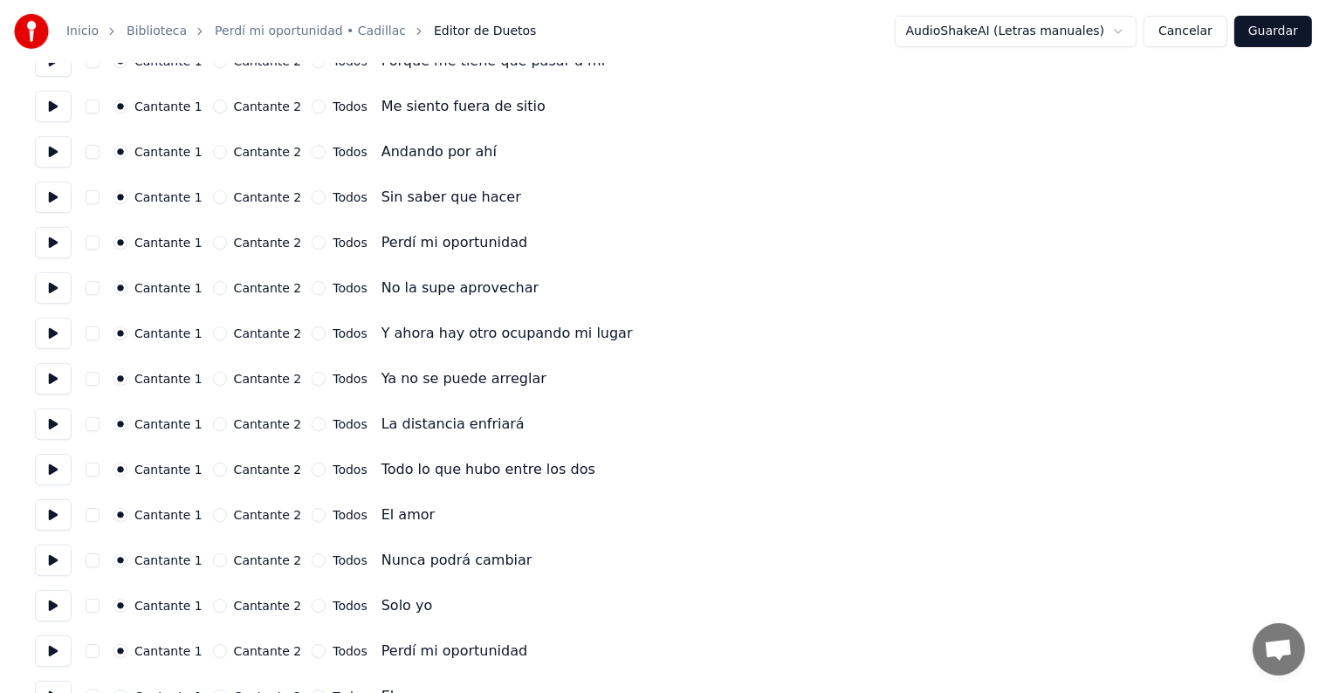
scroll to position [354, 0]
click at [100, 516] on button "button" at bounding box center [93, 514] width 14 height 14
click at [50, 512] on button at bounding box center [53, 514] width 37 height 31
click at [100, 559] on button "button" at bounding box center [93, 560] width 14 height 14
click at [50, 555] on button at bounding box center [53, 559] width 37 height 31
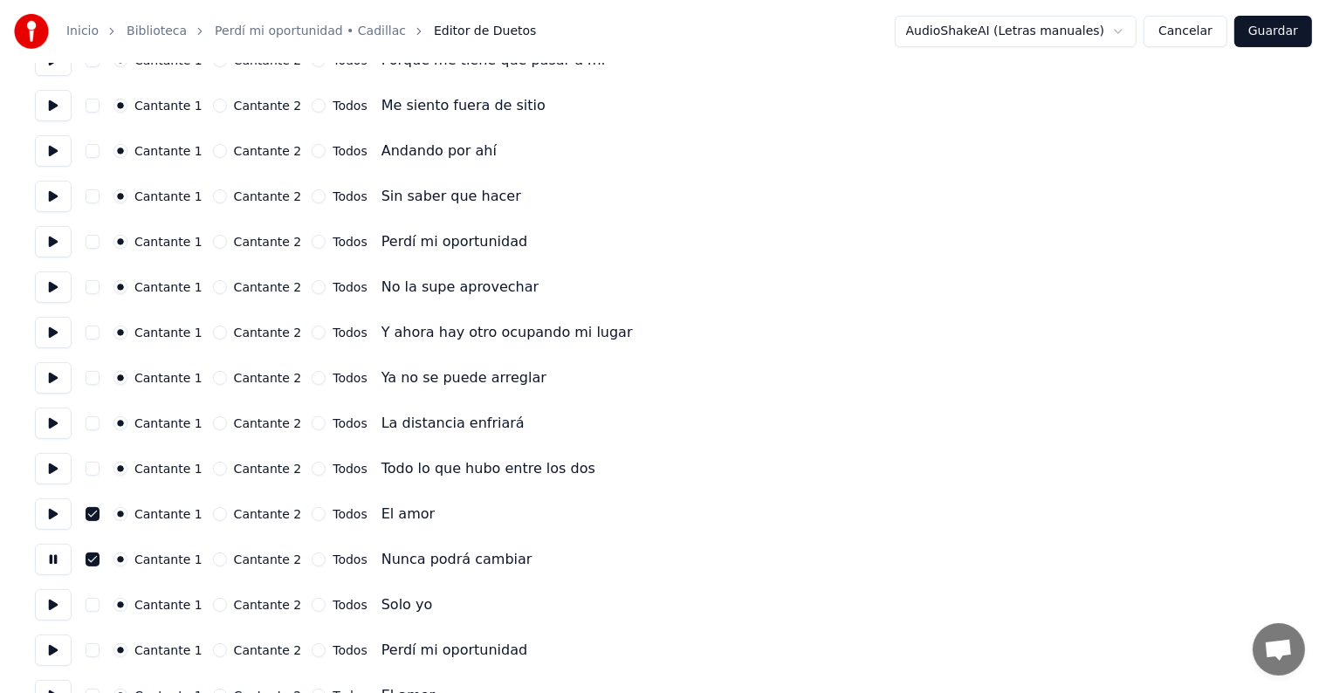
click at [100, 598] on button "button" at bounding box center [93, 605] width 14 height 14
click at [49, 597] on button at bounding box center [53, 604] width 37 height 31
click at [93, 648] on button "button" at bounding box center [93, 650] width 14 height 14
click at [49, 641] on button at bounding box center [53, 650] width 37 height 31
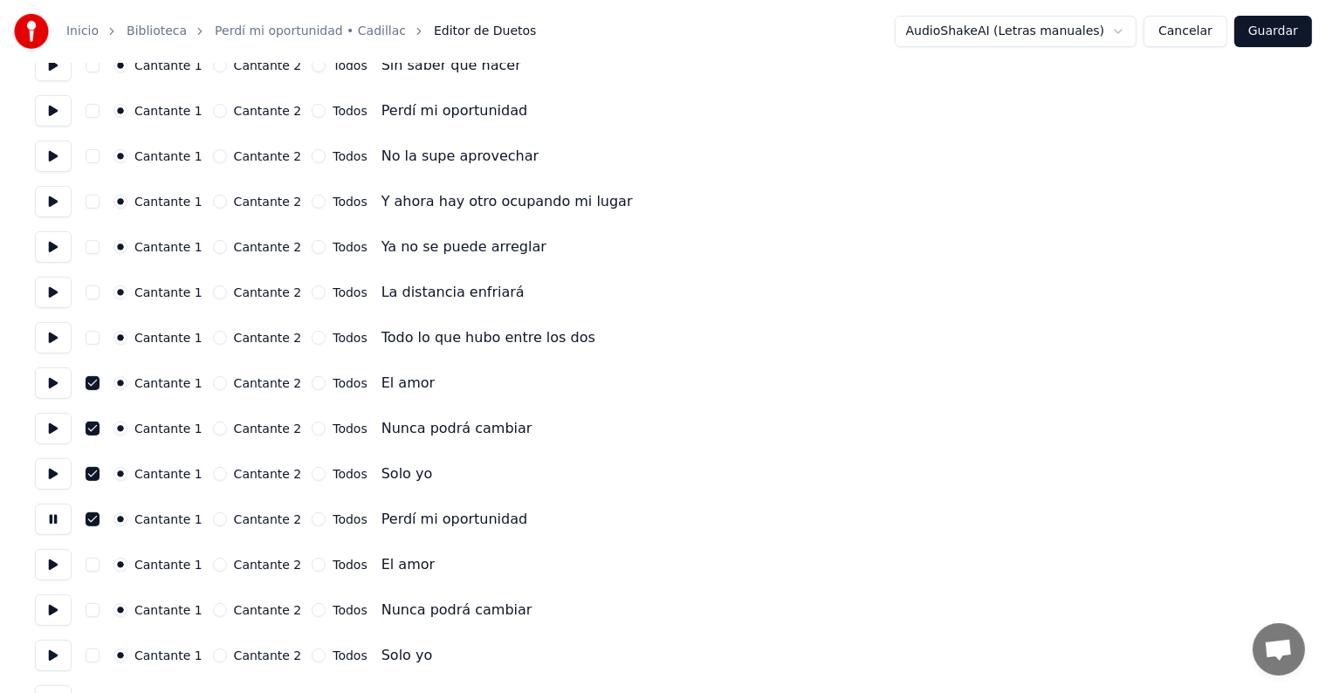
scroll to position [490, 0]
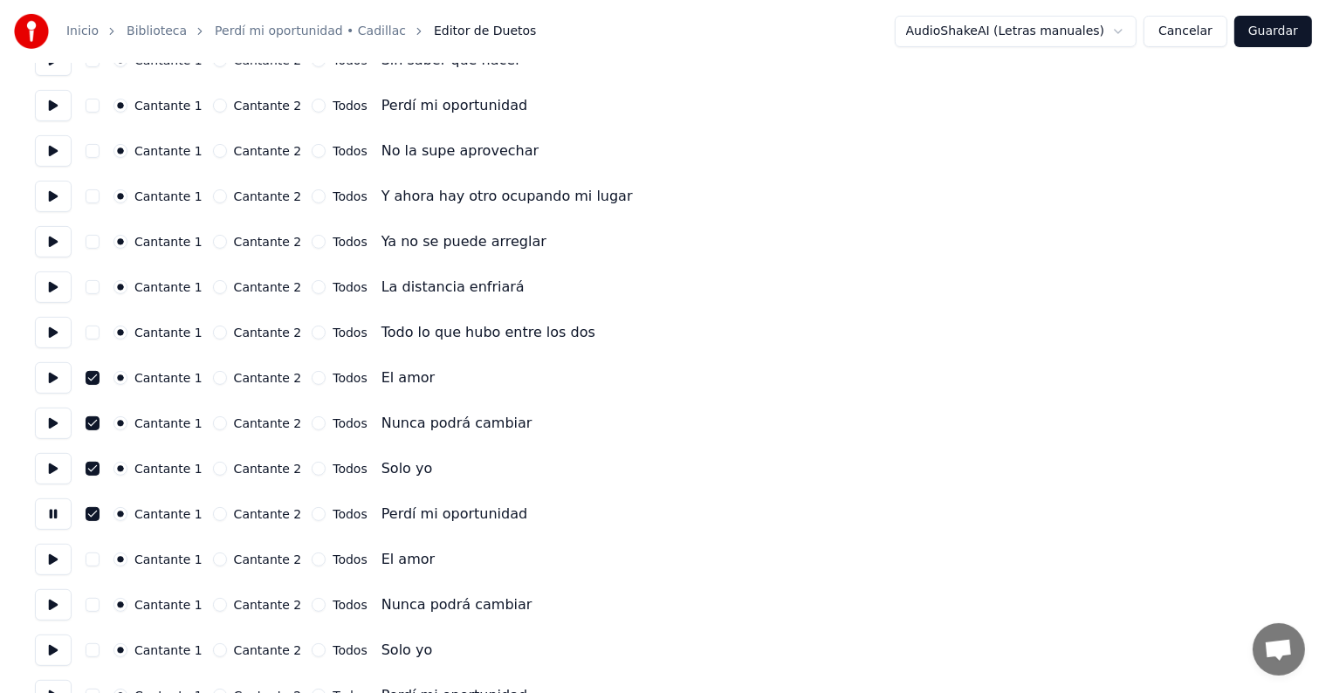
click at [100, 559] on button "button" at bounding box center [93, 560] width 14 height 14
click at [38, 564] on button at bounding box center [53, 559] width 37 height 31
click at [63, 613] on button at bounding box center [53, 604] width 37 height 31
click at [98, 602] on button "button" at bounding box center [93, 605] width 14 height 14
click at [100, 650] on button "button" at bounding box center [93, 650] width 14 height 14
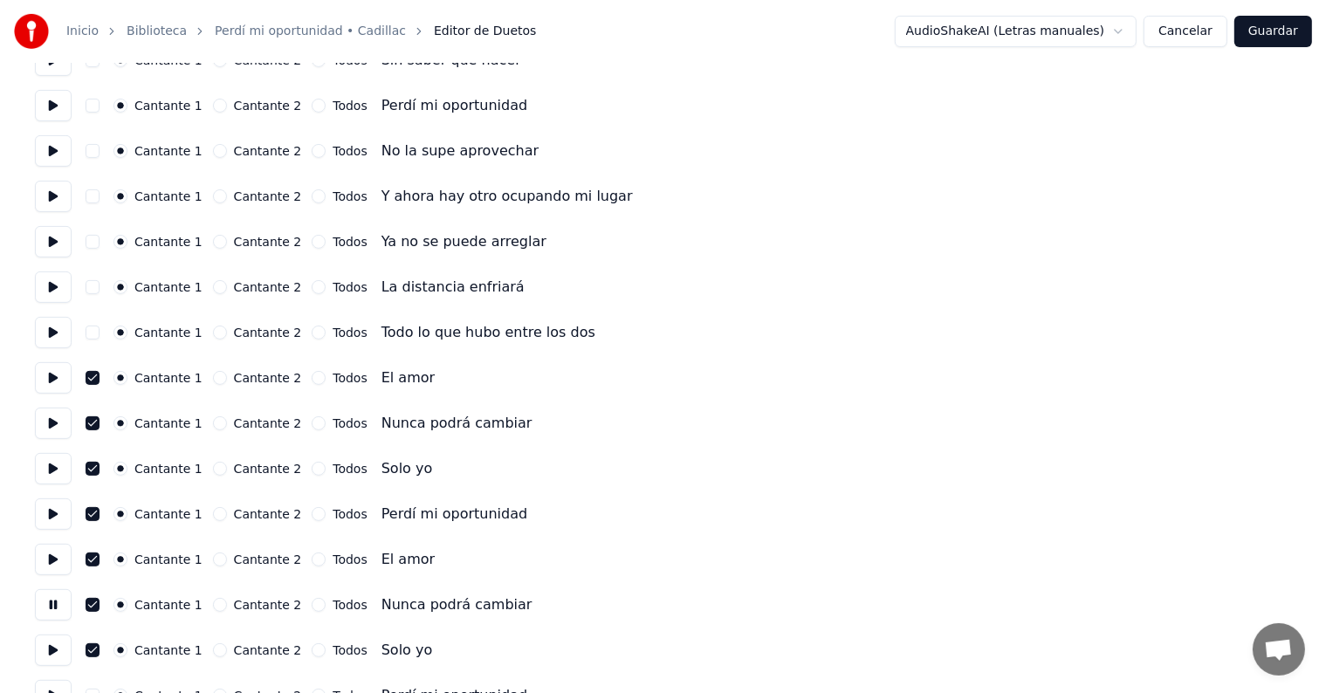
click at [42, 643] on button at bounding box center [53, 650] width 37 height 31
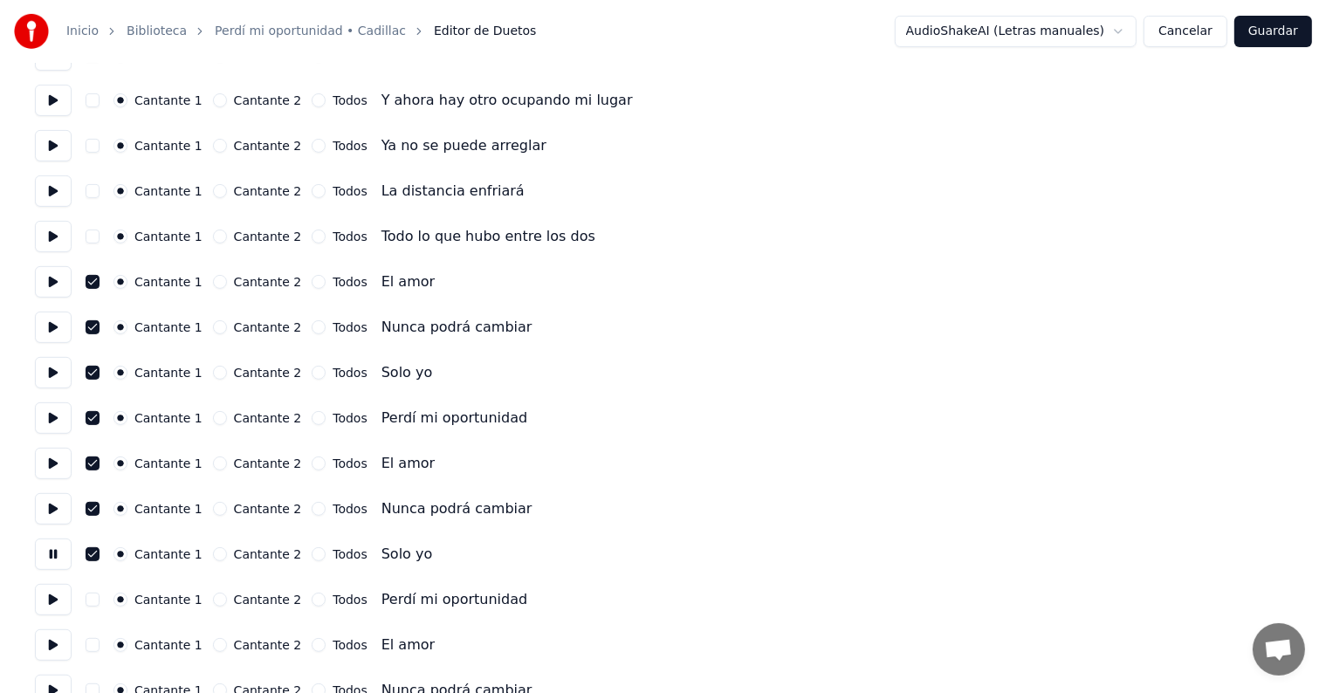
scroll to position [599, 0]
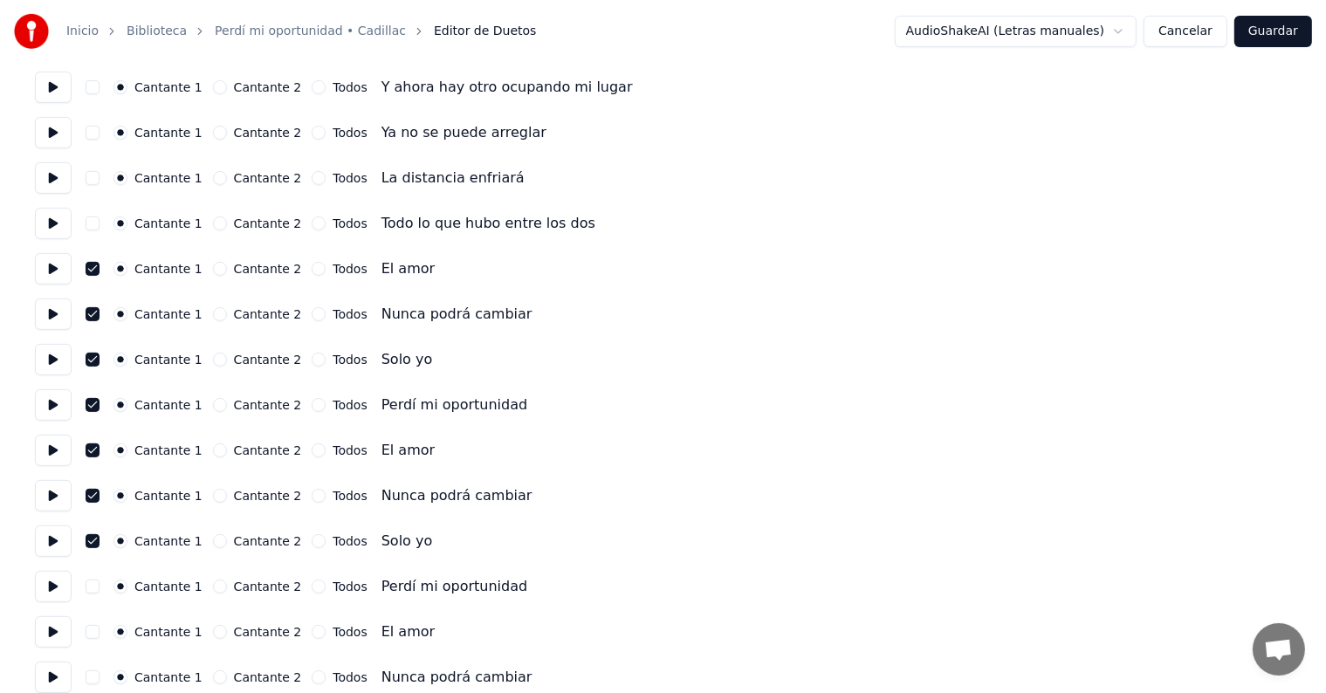
click at [96, 586] on button "button" at bounding box center [93, 587] width 14 height 14
click at [36, 587] on button at bounding box center [53, 586] width 37 height 31
click at [97, 631] on button "button" at bounding box center [93, 632] width 14 height 14
click at [45, 623] on button at bounding box center [53, 631] width 37 height 31
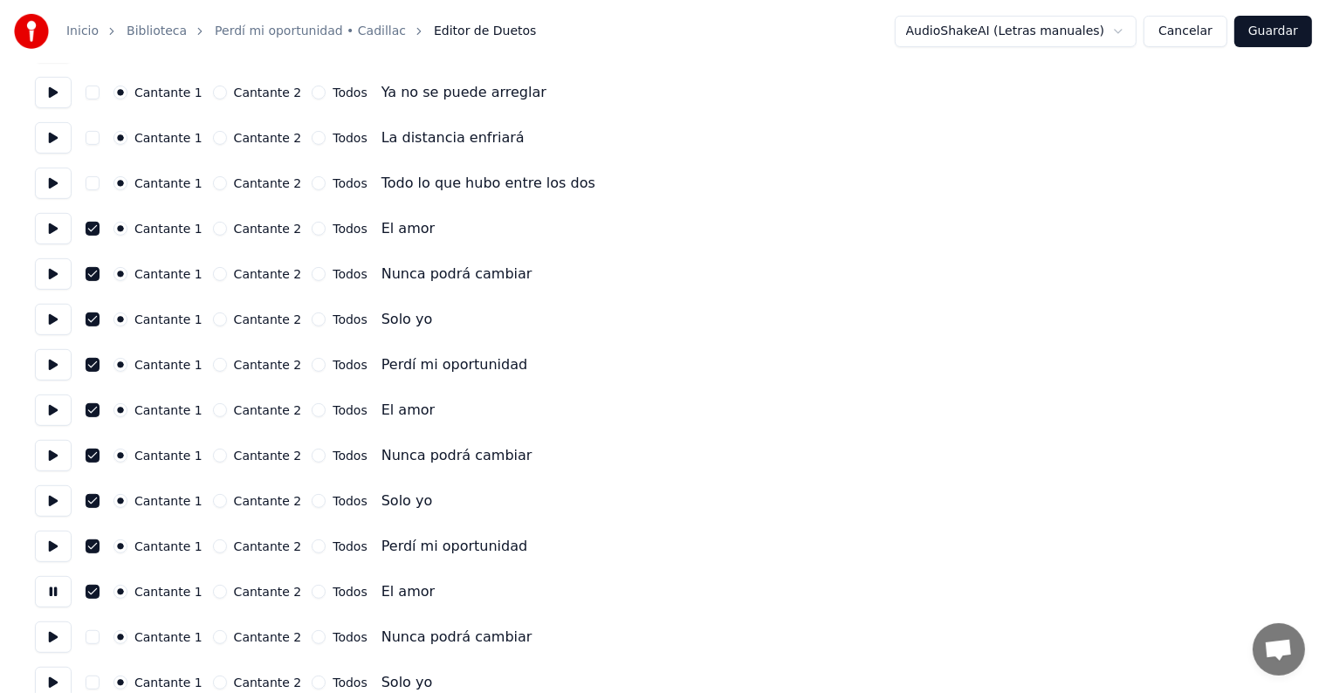
scroll to position [674, 0]
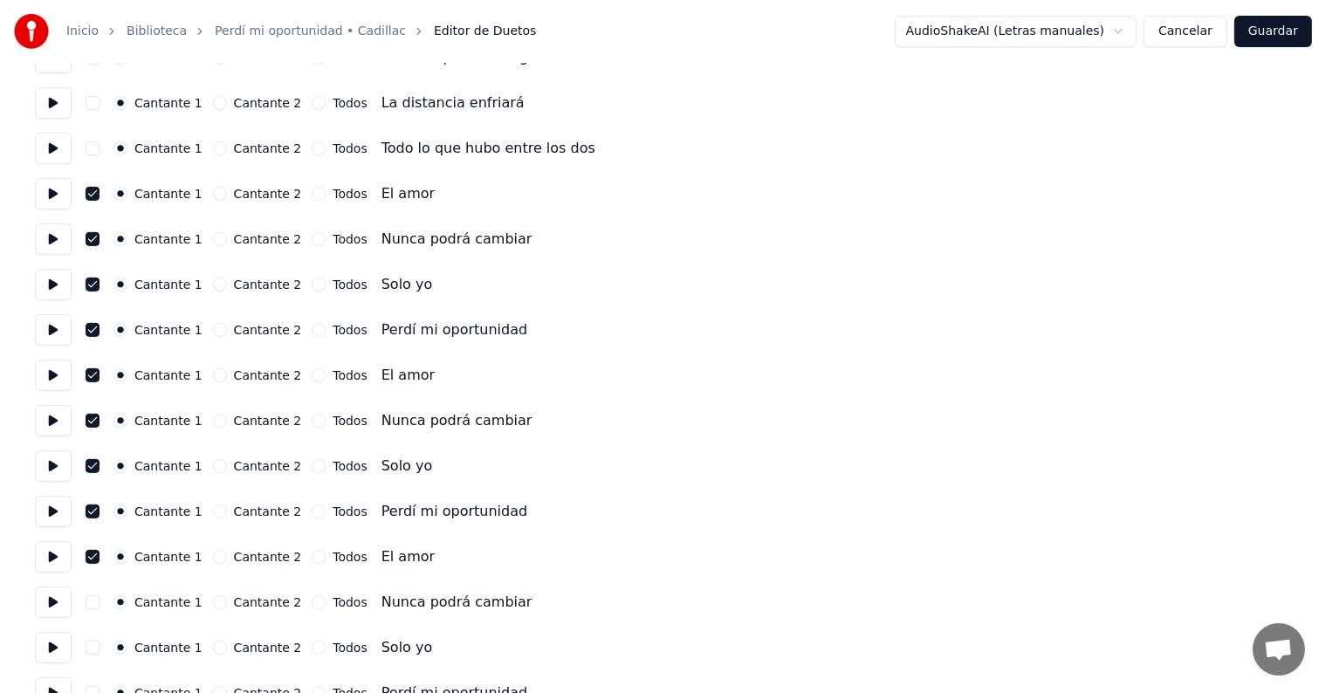
click at [96, 601] on button "button" at bounding box center [93, 602] width 14 height 14
click at [52, 600] on button at bounding box center [53, 602] width 37 height 31
click at [98, 641] on button "button" at bounding box center [93, 648] width 14 height 14
click at [50, 651] on button at bounding box center [53, 647] width 37 height 31
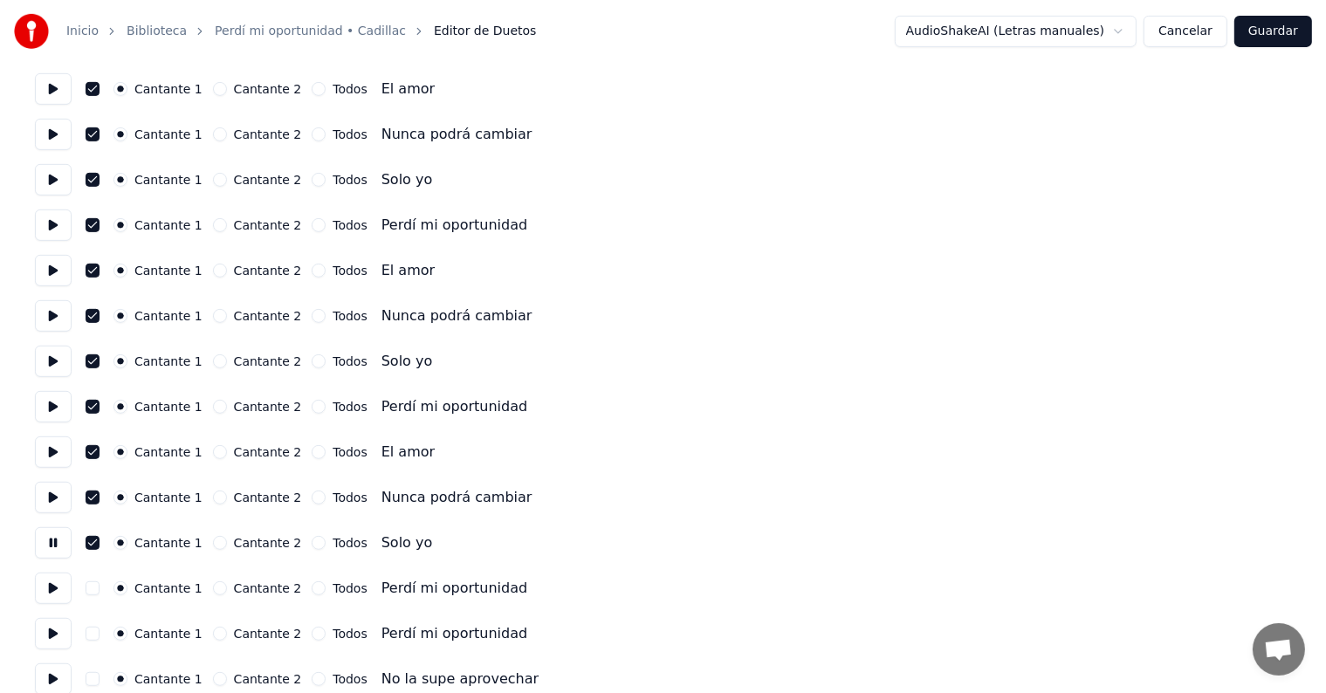
scroll to position [780, 0]
click at [94, 586] on button "button" at bounding box center [93, 588] width 14 height 14
click at [48, 595] on button at bounding box center [53, 587] width 37 height 31
click at [95, 626] on button "button" at bounding box center [93, 633] width 14 height 14
click at [44, 631] on button at bounding box center [53, 632] width 37 height 31
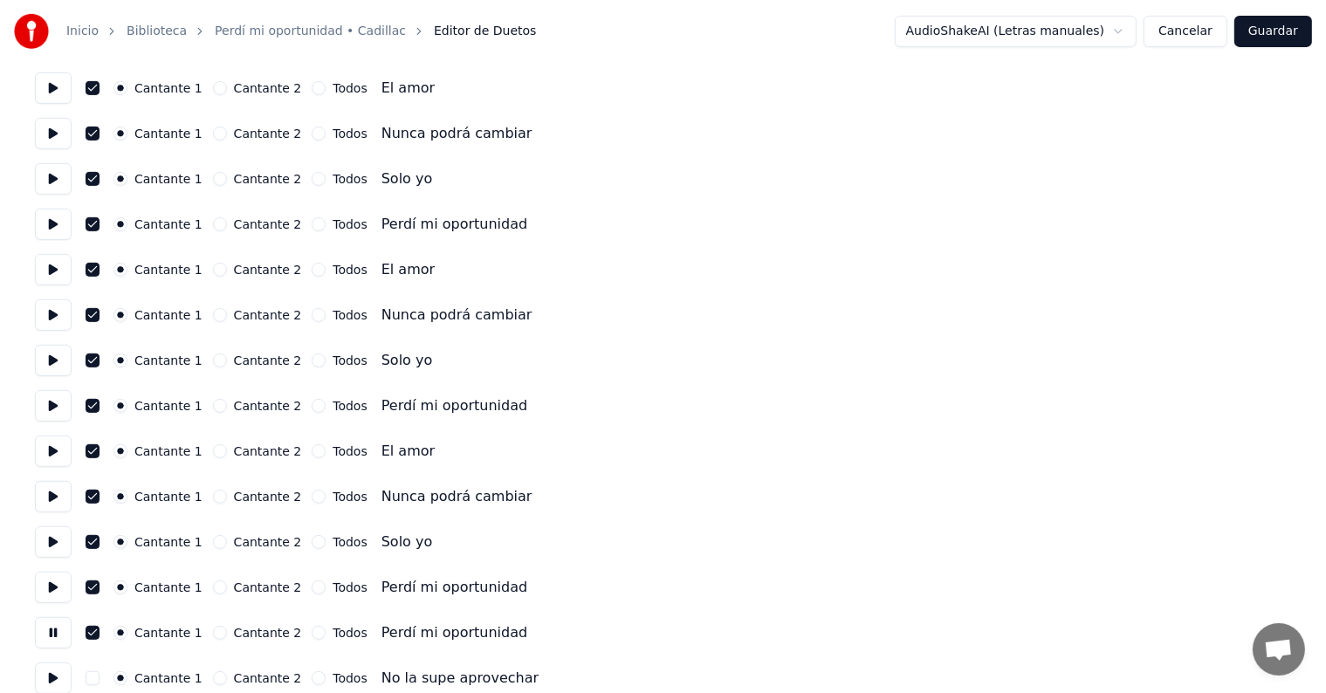
click at [96, 633] on button "button" at bounding box center [93, 633] width 14 height 14
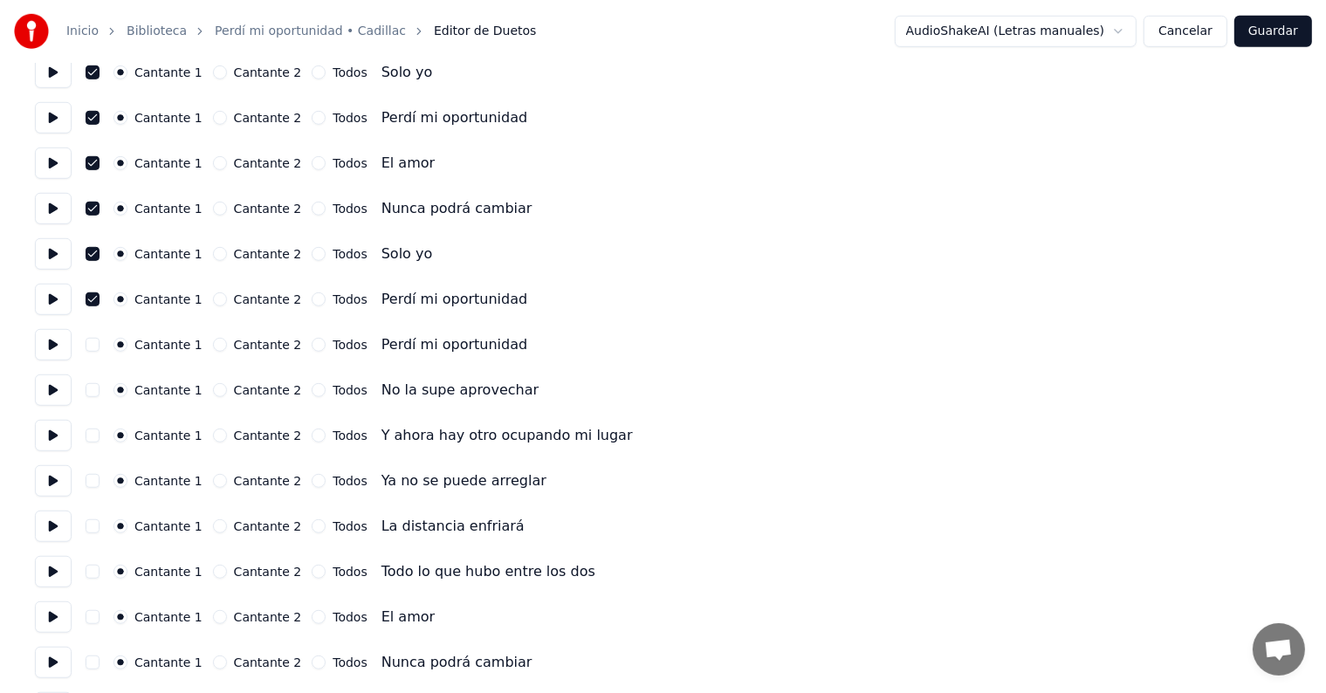
scroll to position [1083, 0]
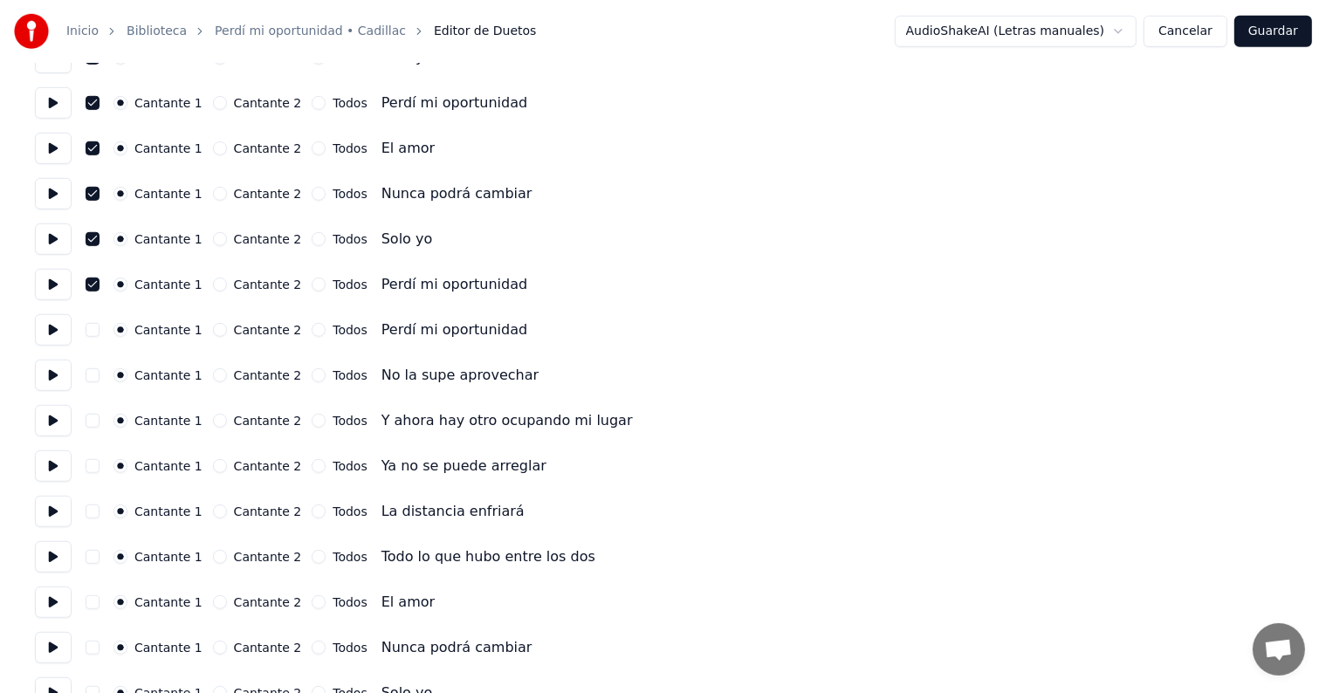
click at [49, 609] on button at bounding box center [53, 602] width 37 height 31
click at [100, 607] on button "button" at bounding box center [93, 602] width 14 height 14
click at [93, 645] on button "button" at bounding box center [93, 648] width 14 height 14
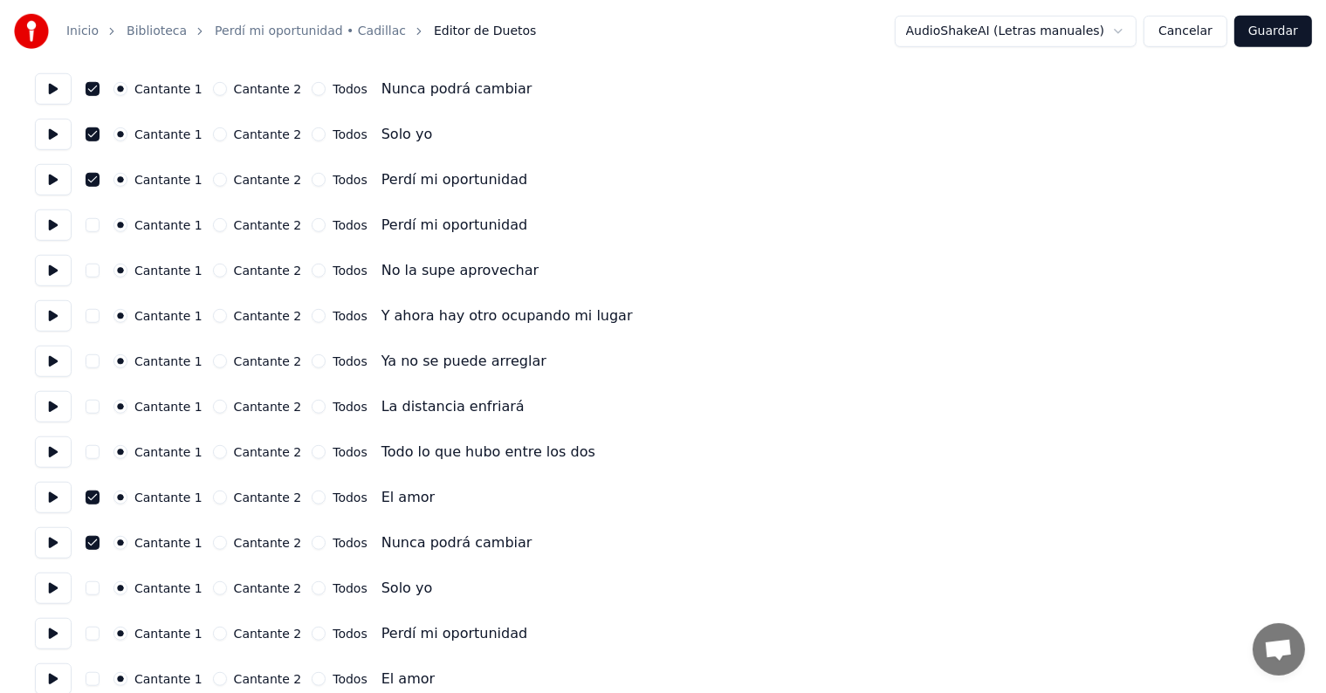
scroll to position [1221, 0]
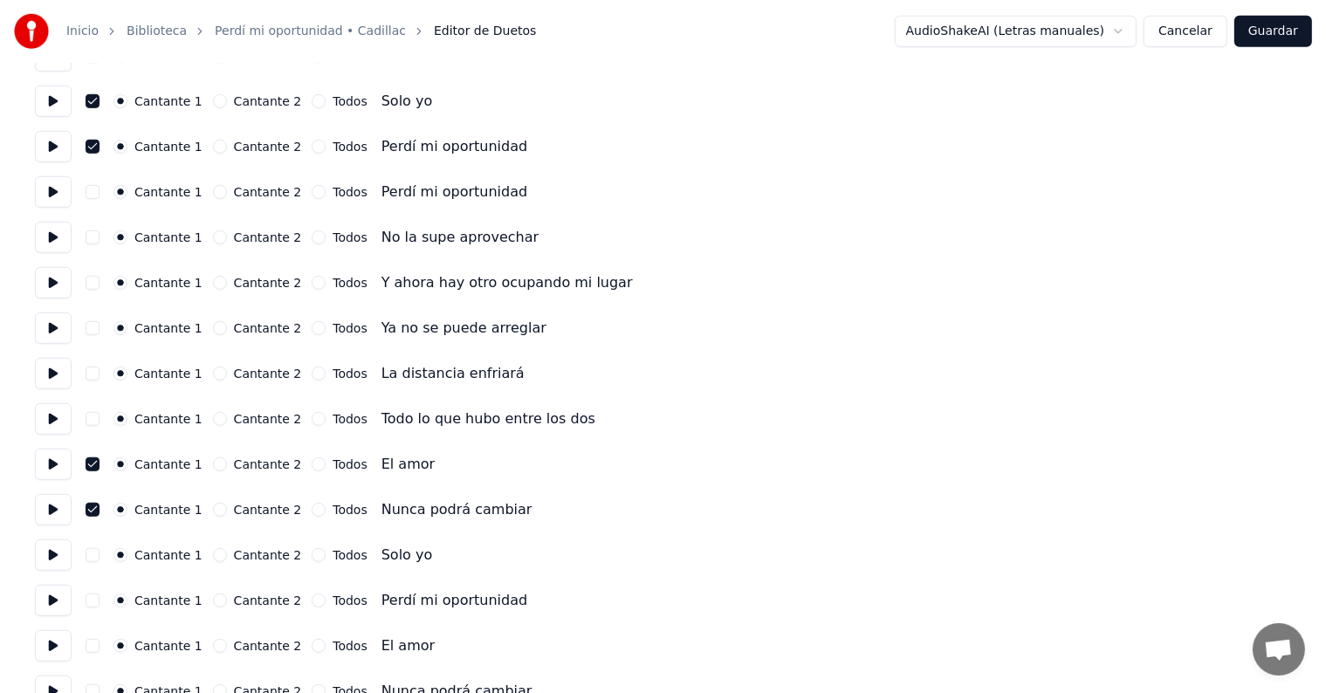
click at [100, 552] on button "button" at bounding box center [93, 555] width 14 height 14
click at [100, 599] on button "button" at bounding box center [93, 601] width 14 height 14
click at [100, 645] on button "button" at bounding box center [93, 646] width 14 height 14
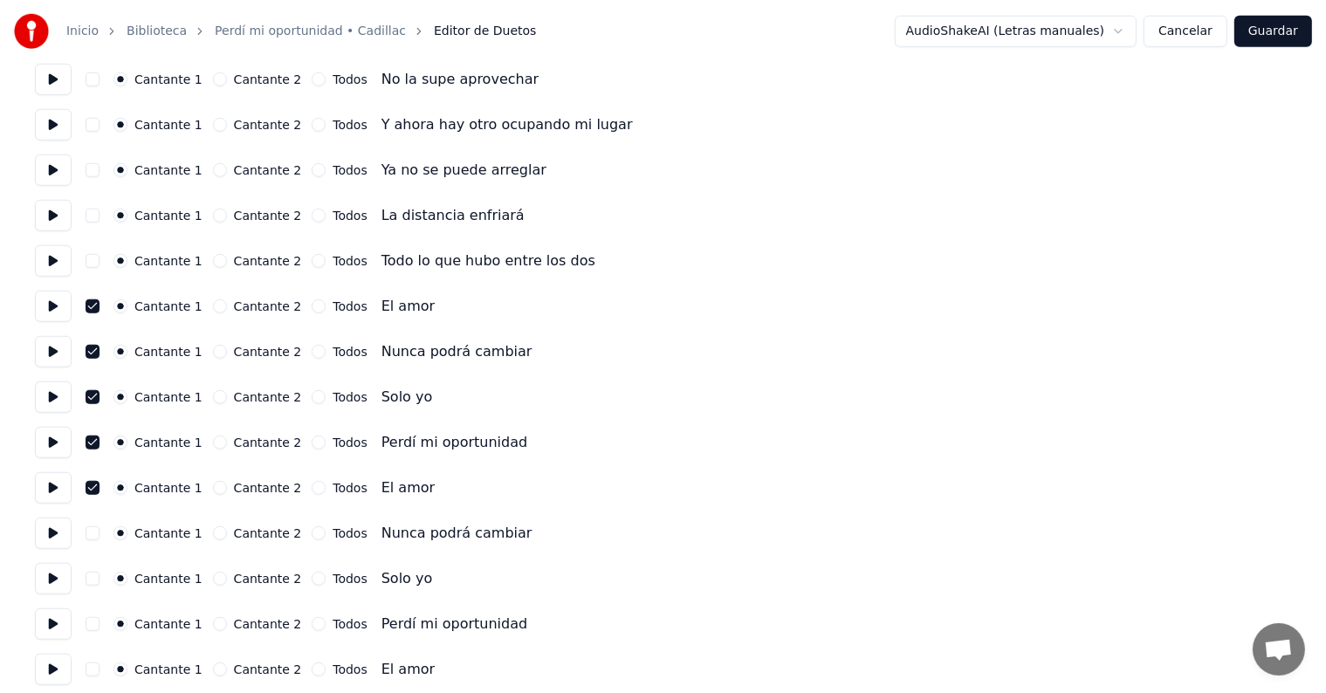
scroll to position [1388, 0]
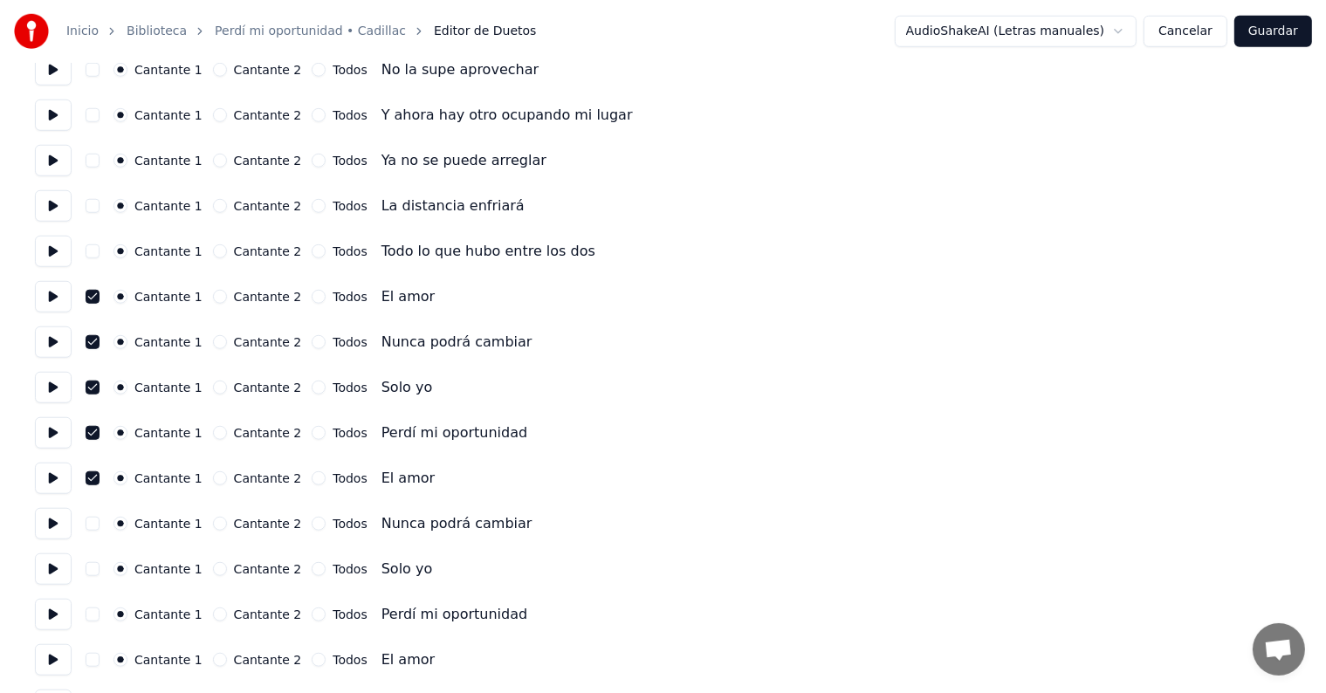
click at [94, 529] on button "button" at bounding box center [93, 524] width 14 height 14
click at [93, 568] on button "button" at bounding box center [93, 569] width 14 height 14
click at [94, 620] on button "button" at bounding box center [93, 615] width 14 height 14
click at [93, 664] on button "button" at bounding box center [93, 660] width 14 height 14
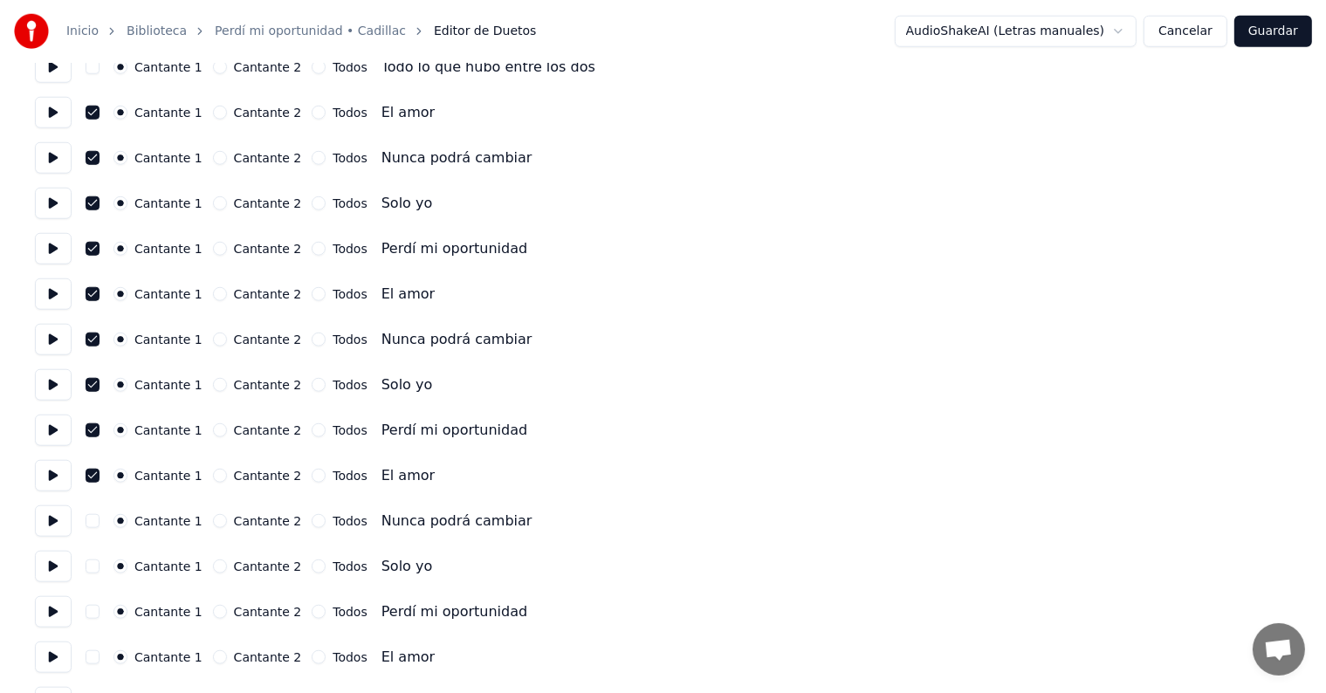
scroll to position [1573, 0]
click at [94, 525] on button "button" at bounding box center [93, 520] width 14 height 14
click at [98, 565] on button "button" at bounding box center [93, 566] width 14 height 14
click at [93, 614] on button "button" at bounding box center [93, 611] width 14 height 14
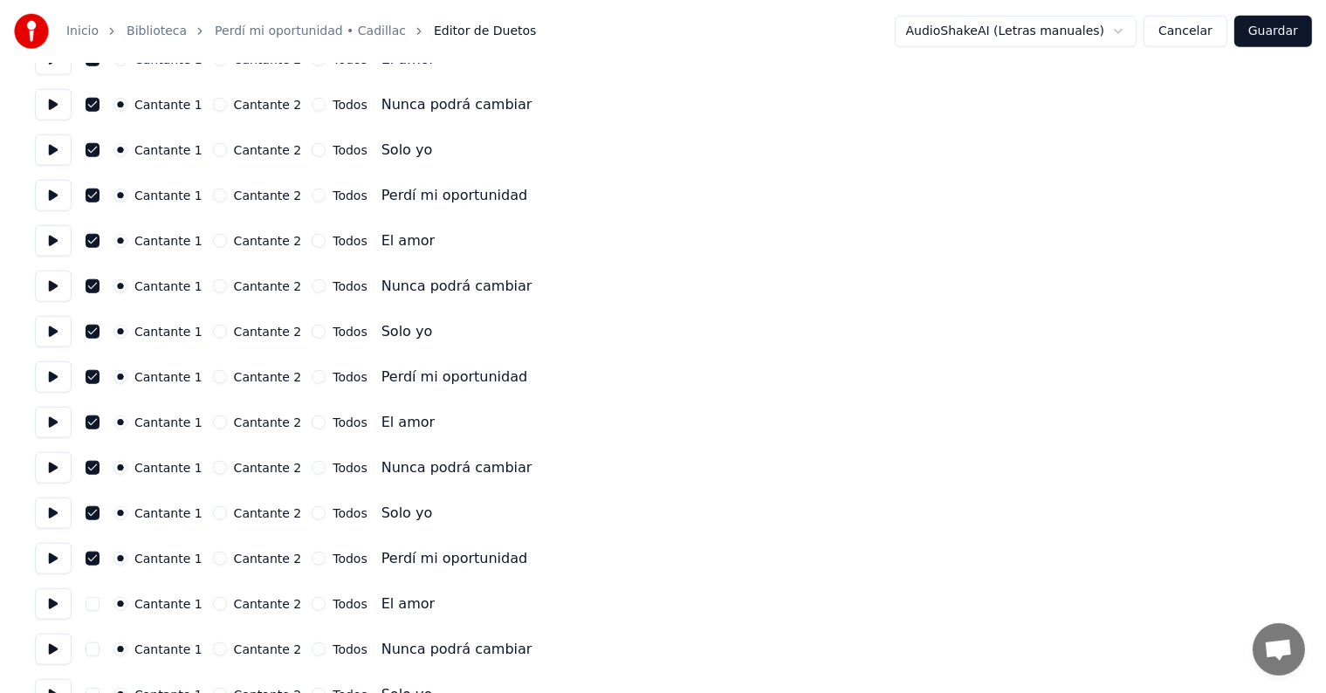
scroll to position [1706, 0]
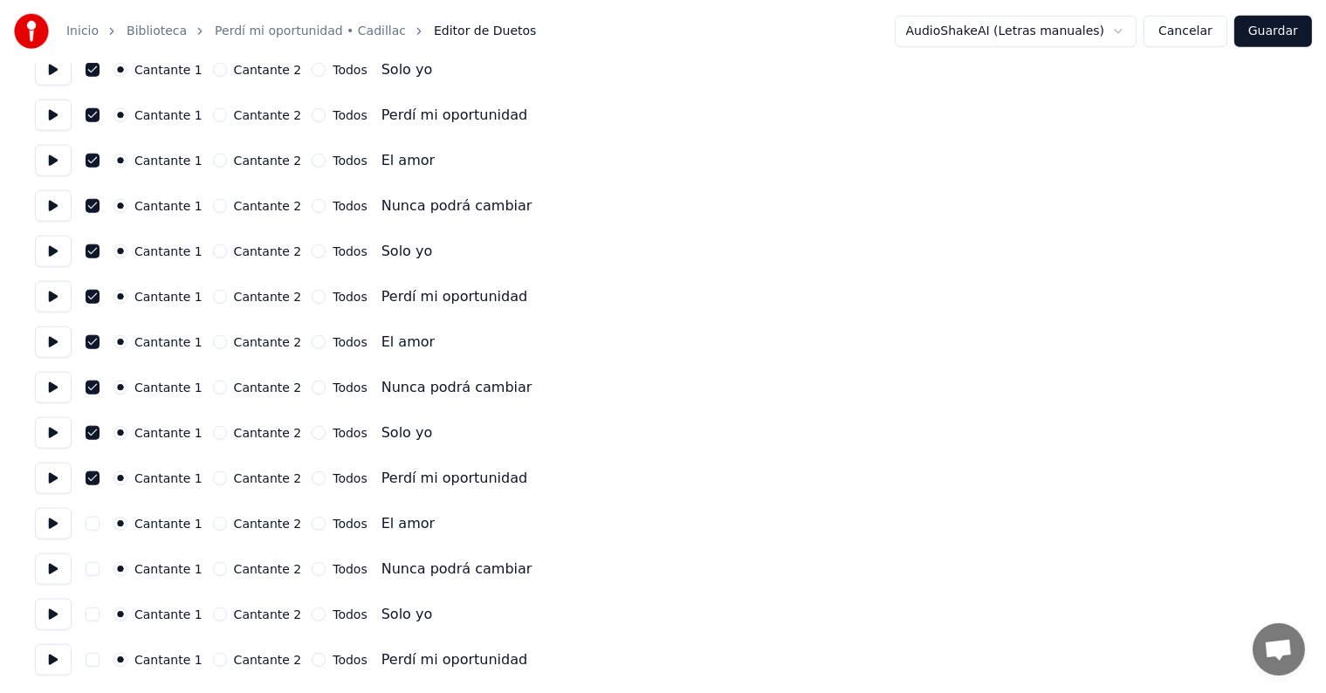
click at [94, 529] on button "button" at bounding box center [93, 524] width 14 height 14
click at [99, 566] on button "button" at bounding box center [93, 569] width 14 height 14
click at [100, 613] on button "button" at bounding box center [93, 615] width 14 height 14
click at [97, 666] on button "button" at bounding box center [93, 660] width 14 height 14
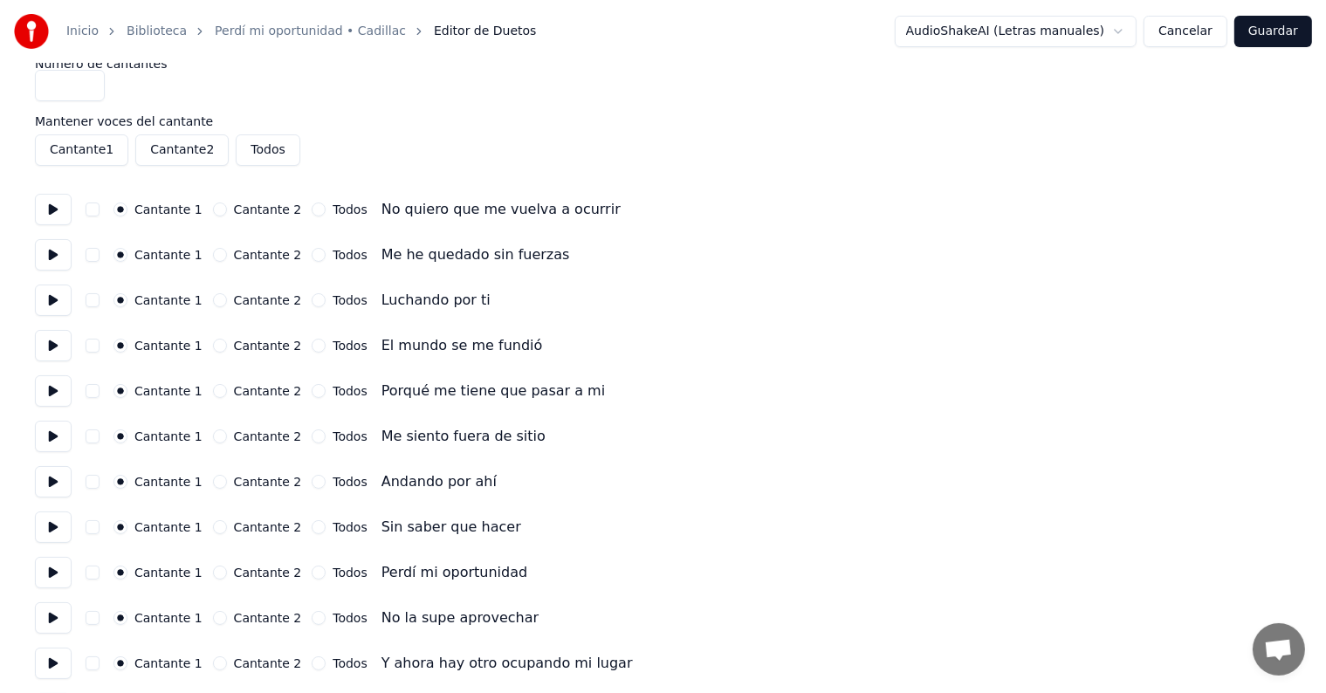
scroll to position [0, 0]
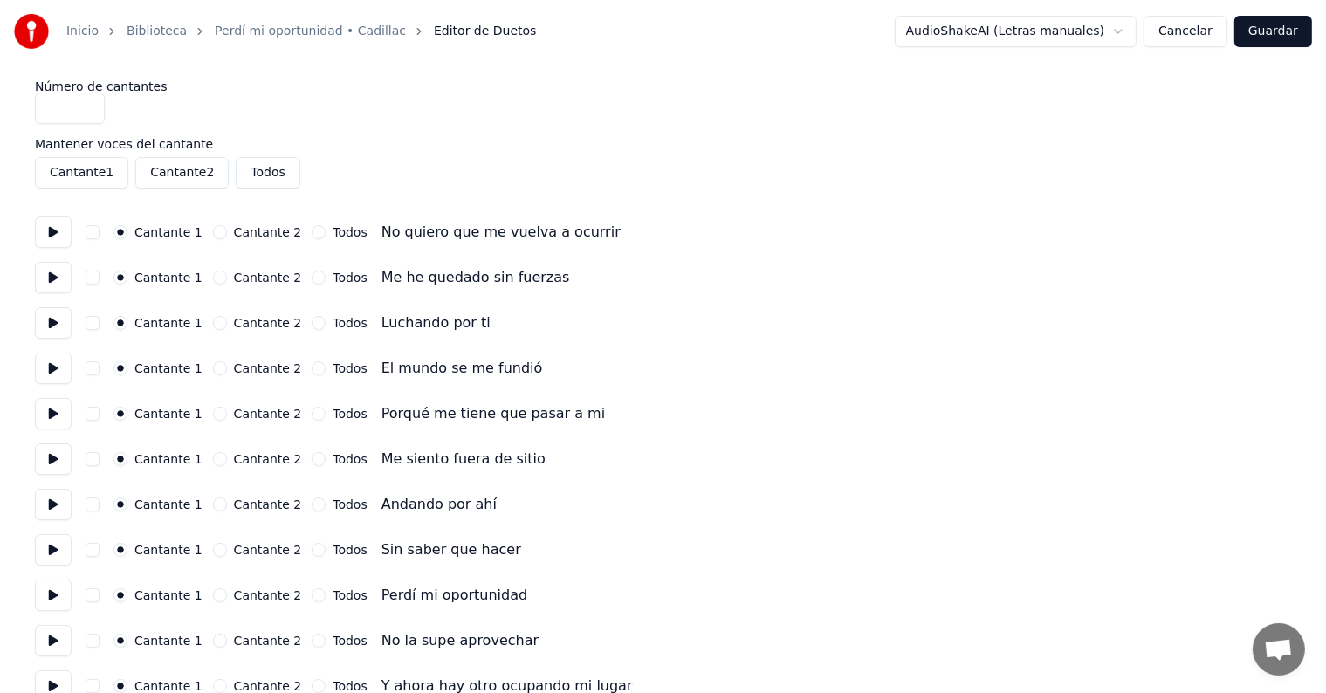
click at [1286, 39] on button "Guardar" at bounding box center [1274, 31] width 78 height 31
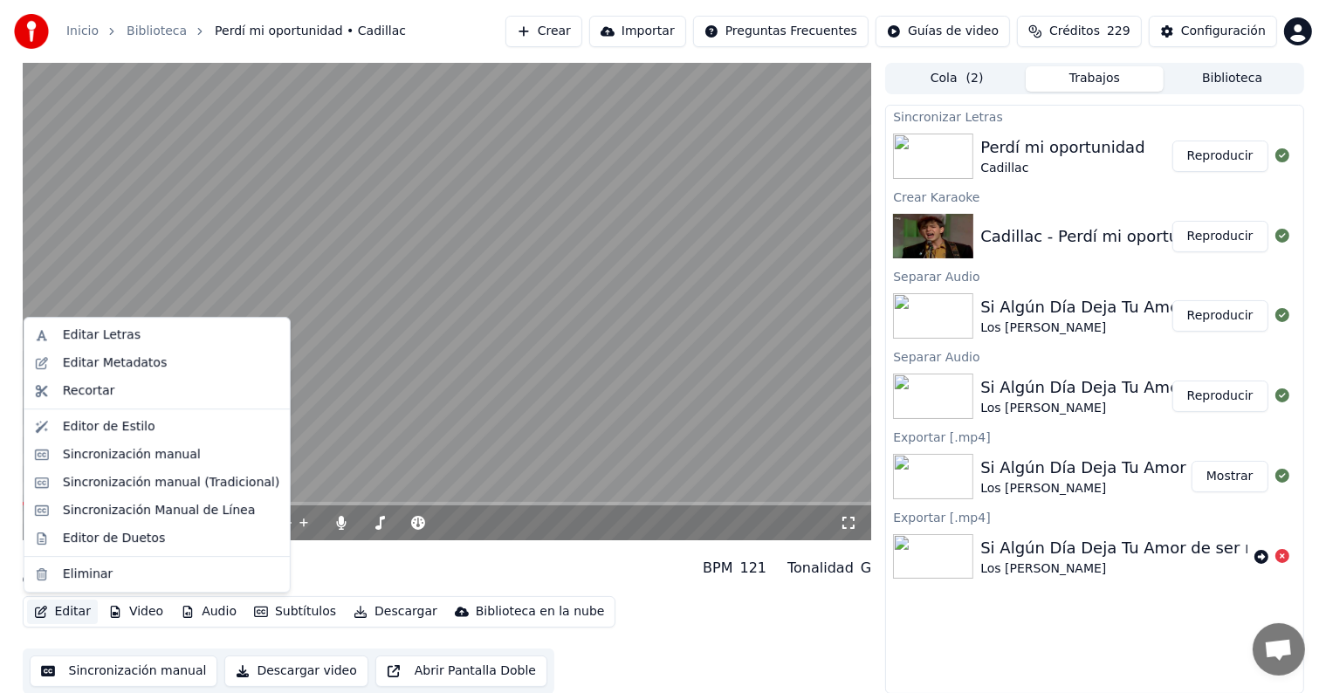
click at [72, 616] on button "Editar" at bounding box center [62, 612] width 71 height 24
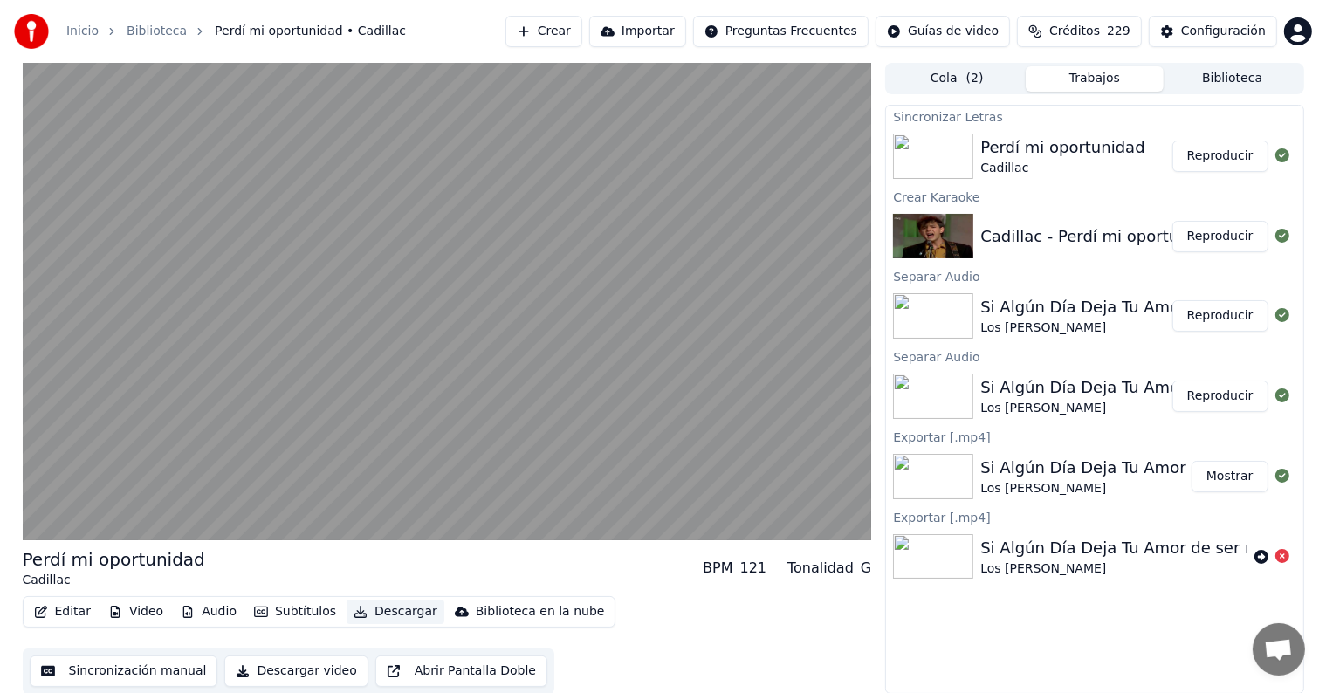
click at [358, 611] on button "Descargar" at bounding box center [396, 612] width 98 height 24
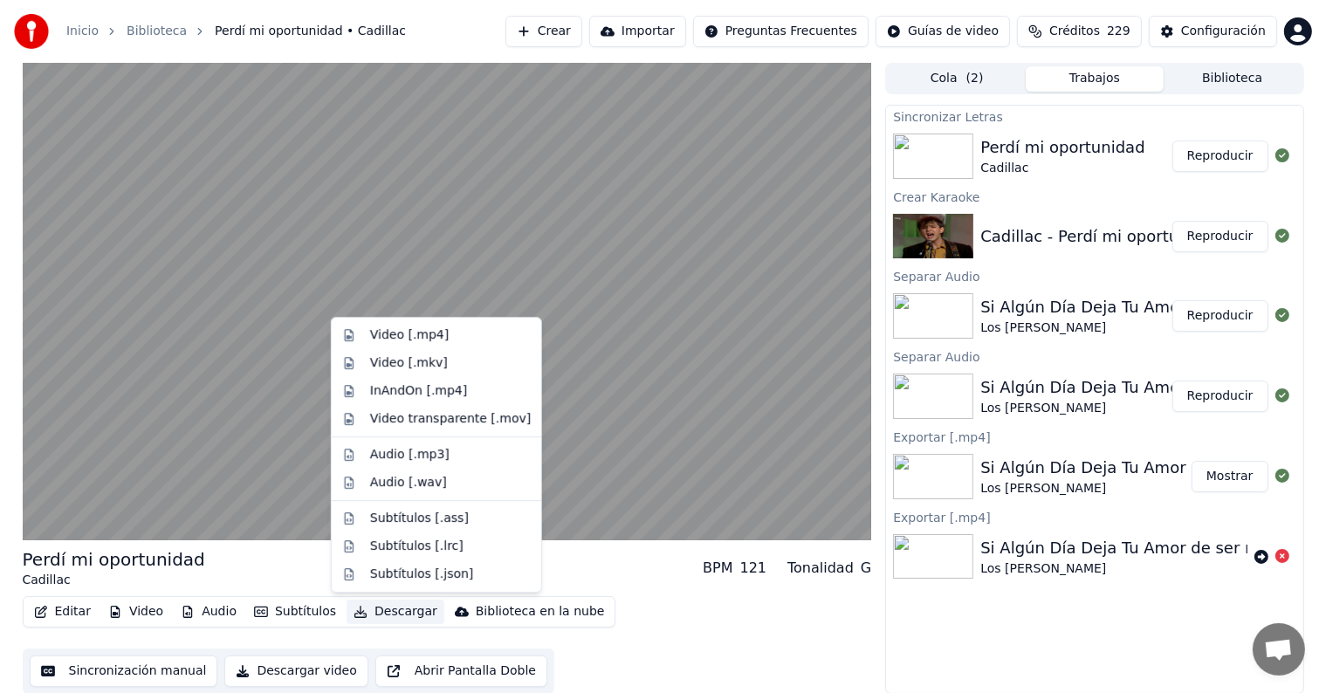
click at [358, 611] on button "Descargar" at bounding box center [396, 612] width 98 height 24
click at [392, 336] on div "Video [.mp4]" at bounding box center [409, 335] width 79 height 17
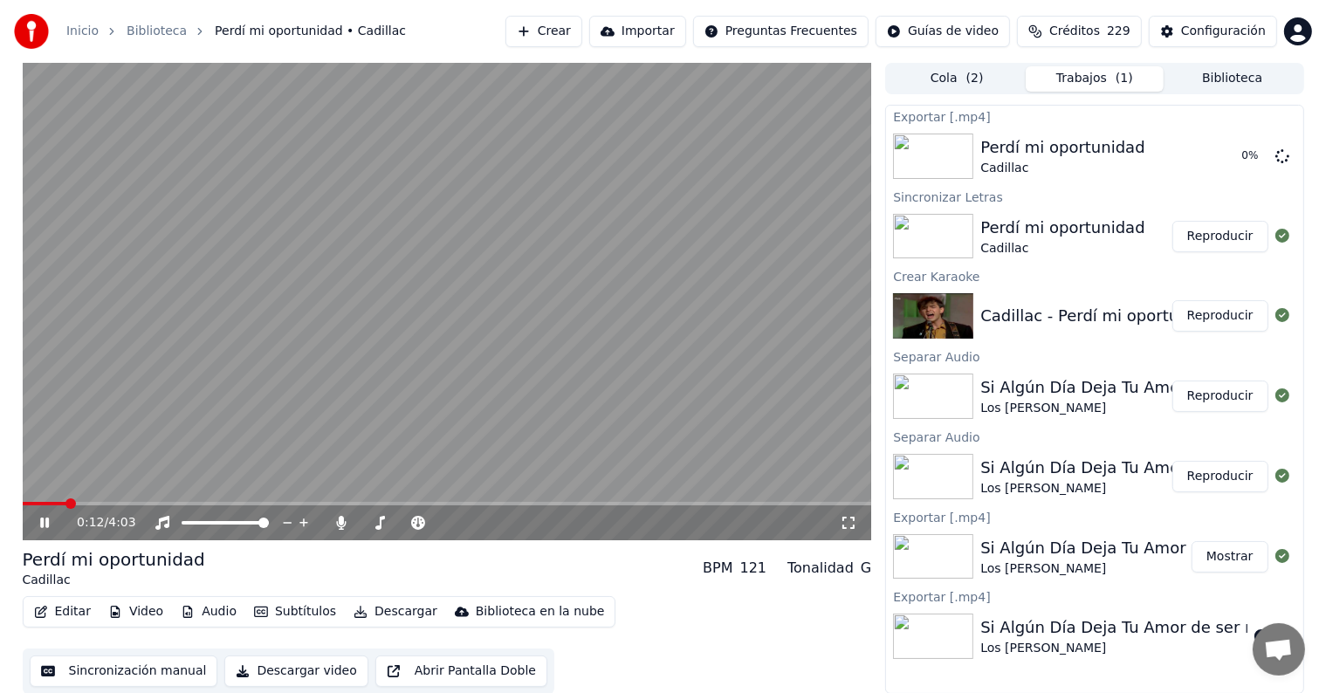
click at [42, 523] on icon at bounding box center [44, 523] width 9 height 10
